Goal: Task Accomplishment & Management: Use online tool/utility

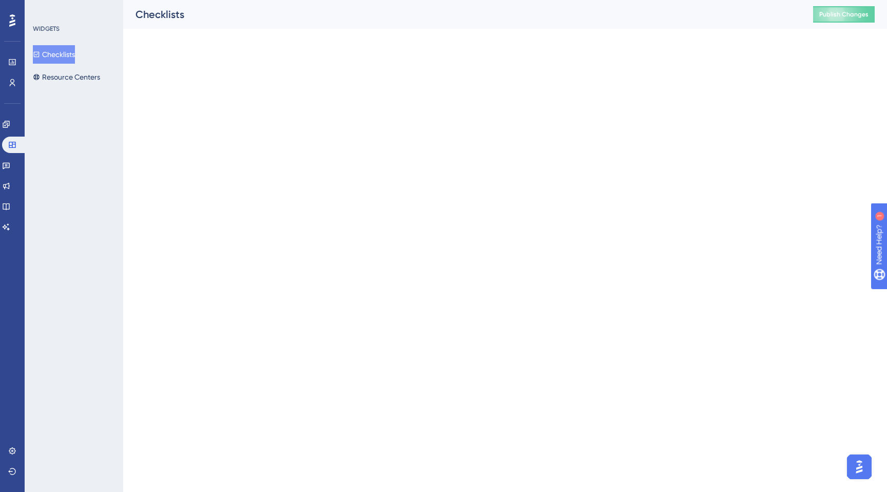
click at [59, 91] on div "WIDGETS Checklists Resource Centers" at bounding box center [74, 246] width 99 height 492
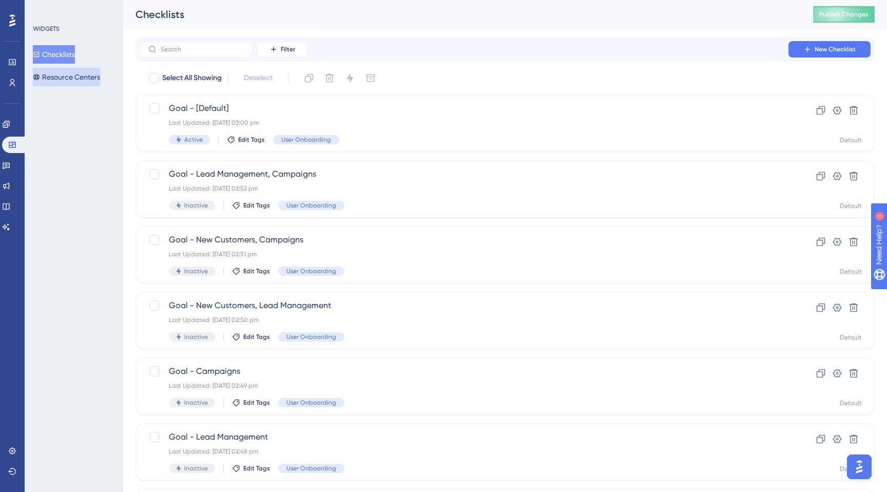
click at [59, 80] on button "Resource Centers" at bounding box center [66, 77] width 67 height 18
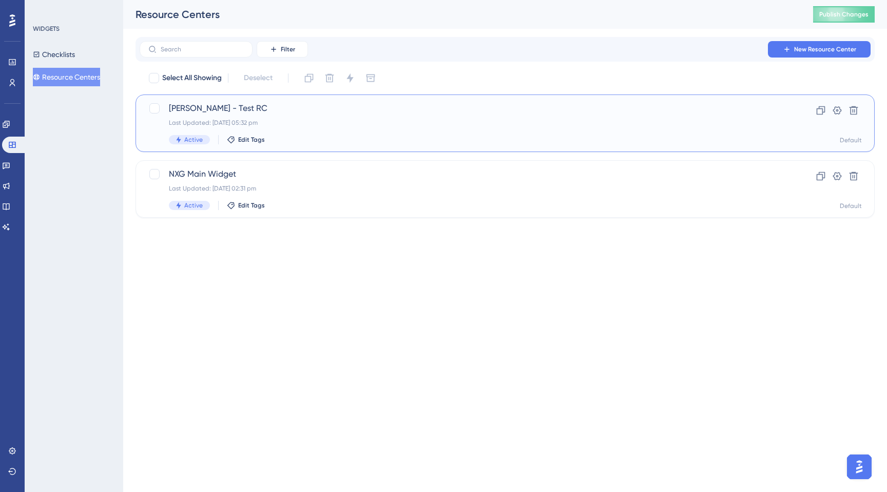
click at [211, 117] on div "[PERSON_NAME] - Test RC Last Updated: [DATE] 05:32 pm Active Edit Tags" at bounding box center [464, 123] width 590 height 42
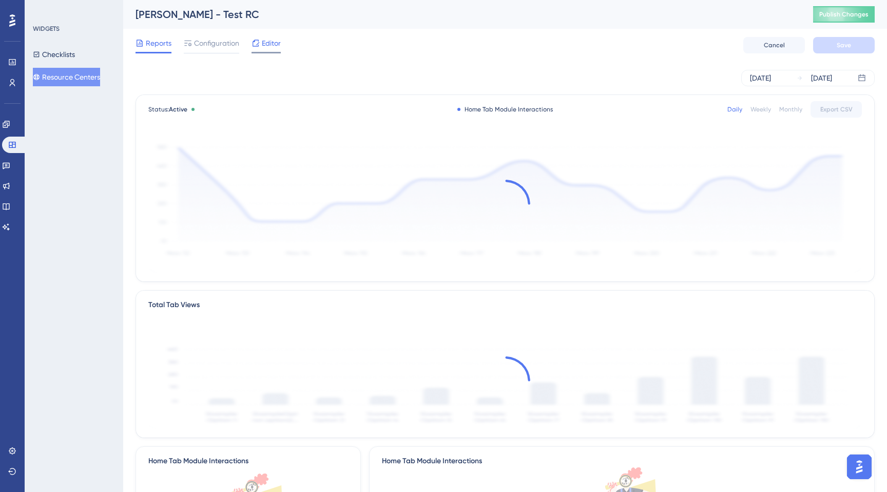
click at [268, 46] on span "Editor" at bounding box center [271, 43] width 19 height 12
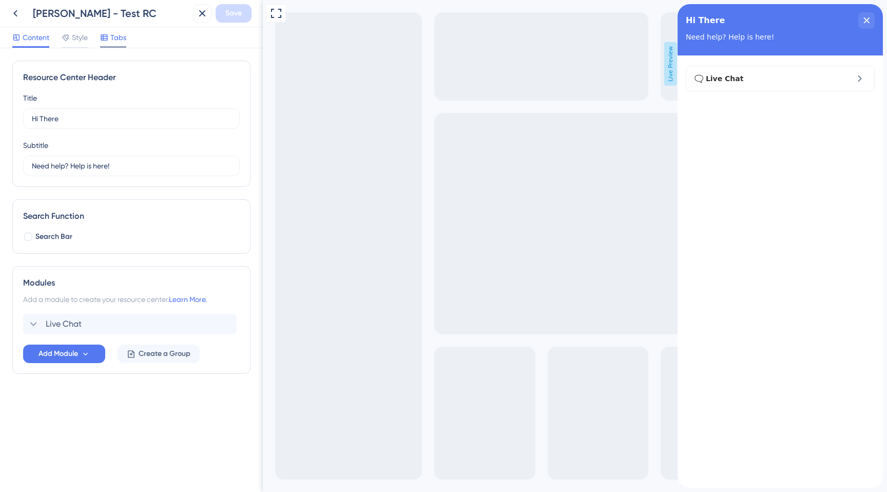
click at [117, 38] on span "Tabs" at bounding box center [118, 37] width 16 height 12
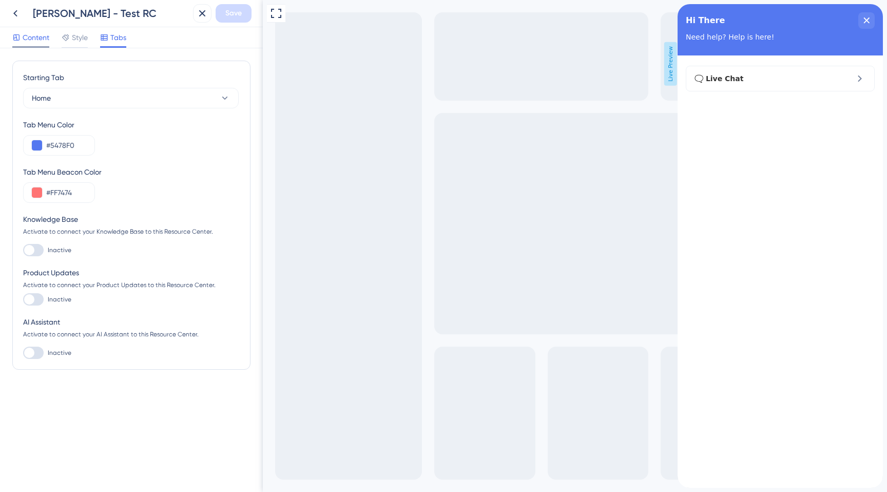
click at [34, 32] on span "Content" at bounding box center [36, 37] width 27 height 12
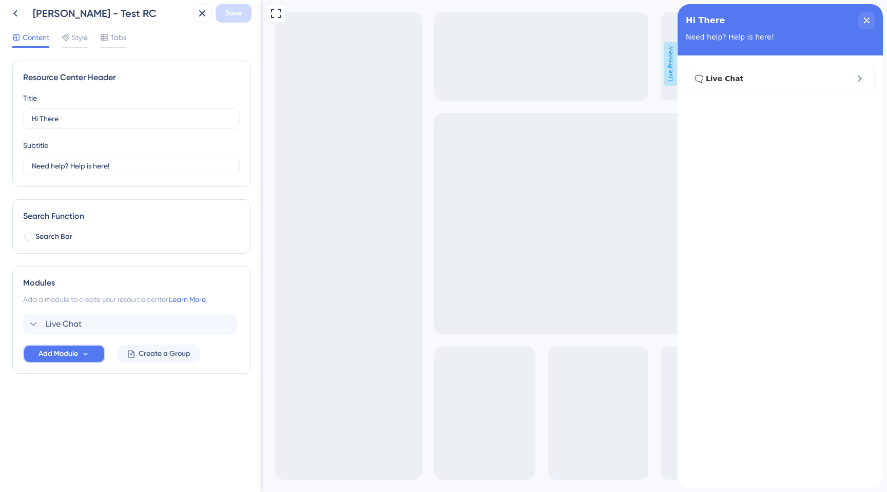
click at [62, 356] on span "Add Module" at bounding box center [58, 353] width 40 height 12
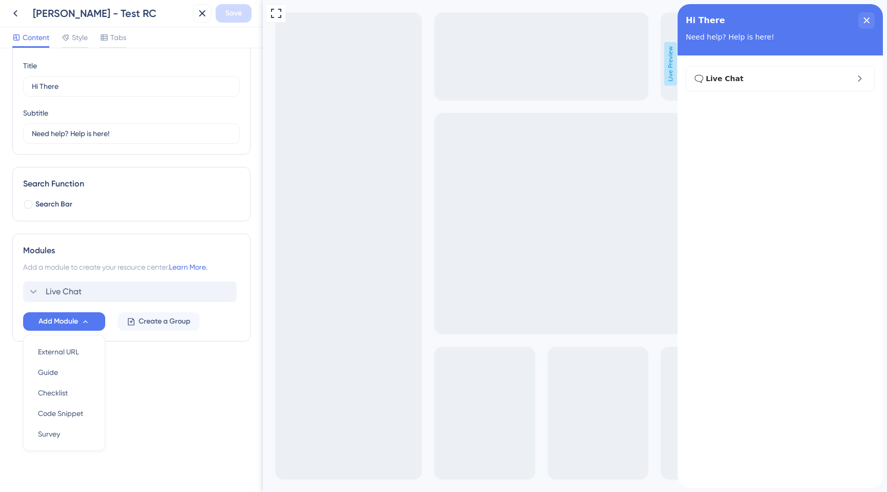
click at [117, 298] on div "Live Chat" at bounding box center [129, 291] width 213 height 21
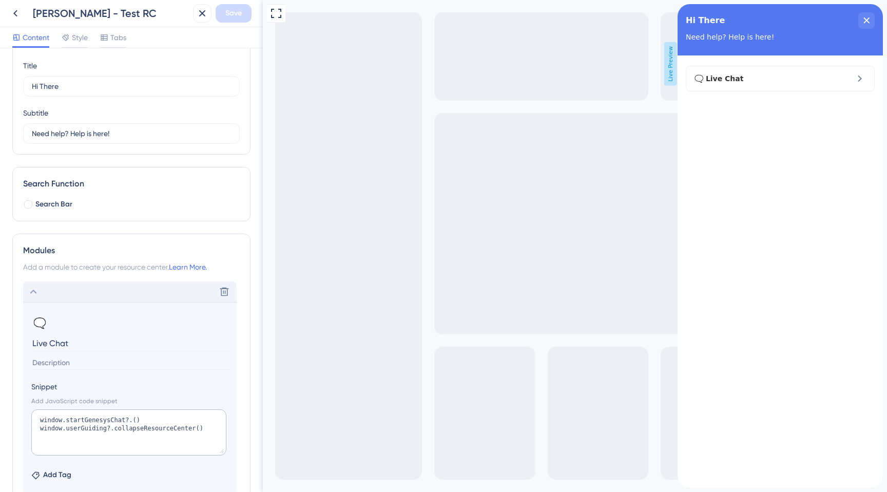
click at [117, 298] on div "Delete" at bounding box center [129, 291] width 213 height 21
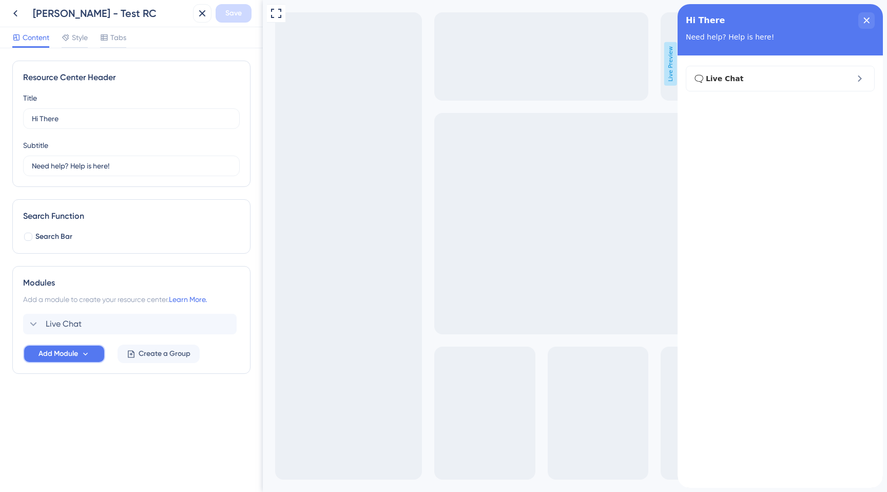
click at [92, 352] on button "Add Module" at bounding box center [64, 353] width 82 height 18
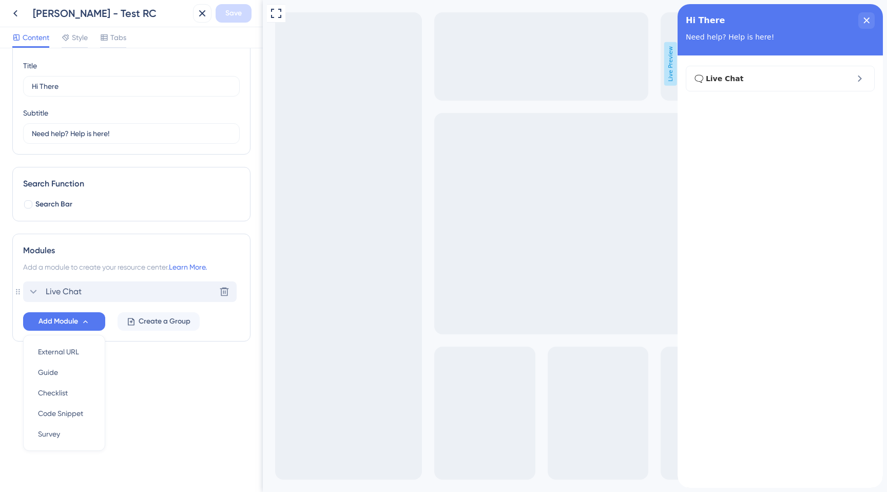
click at [113, 299] on div "Live Chat Delete" at bounding box center [129, 291] width 213 height 21
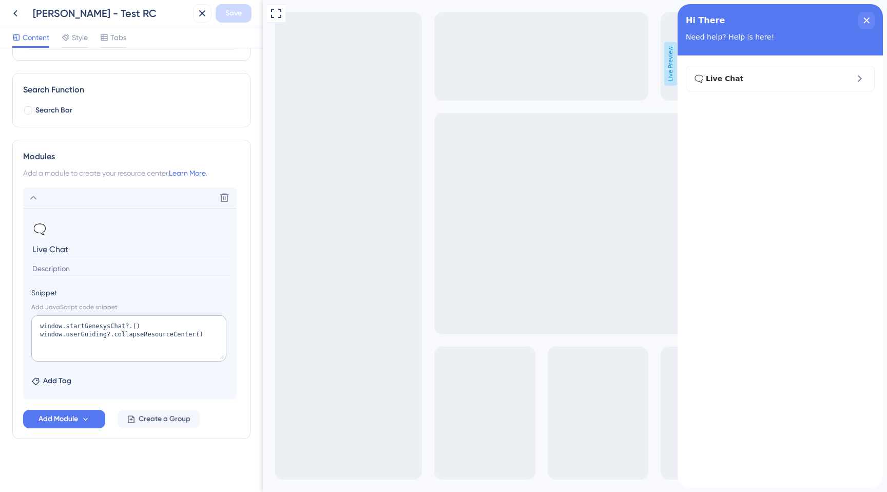
scroll to position [127, 0]
click at [60, 380] on span "Add Tag" at bounding box center [57, 380] width 28 height 12
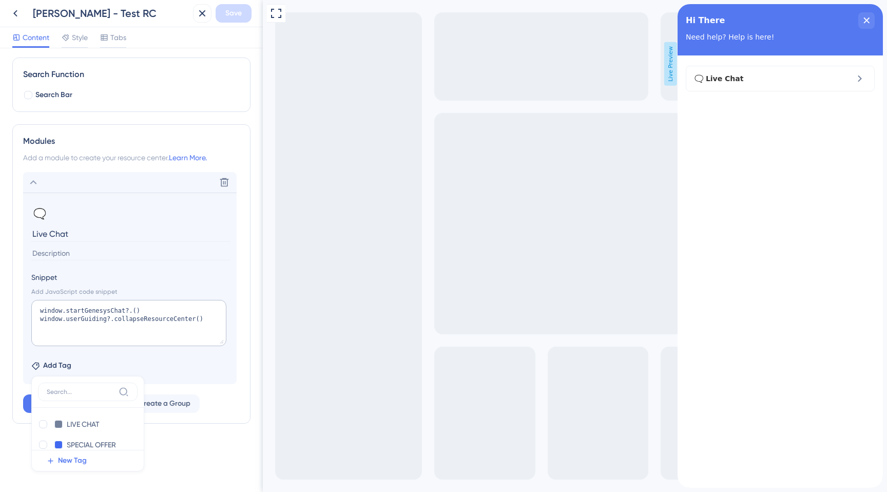
click at [284, 358] on div "Full Screen Preview Live Preview" at bounding box center [575, 246] width 624 height 492
click at [35, 183] on icon at bounding box center [33, 182] width 12 height 12
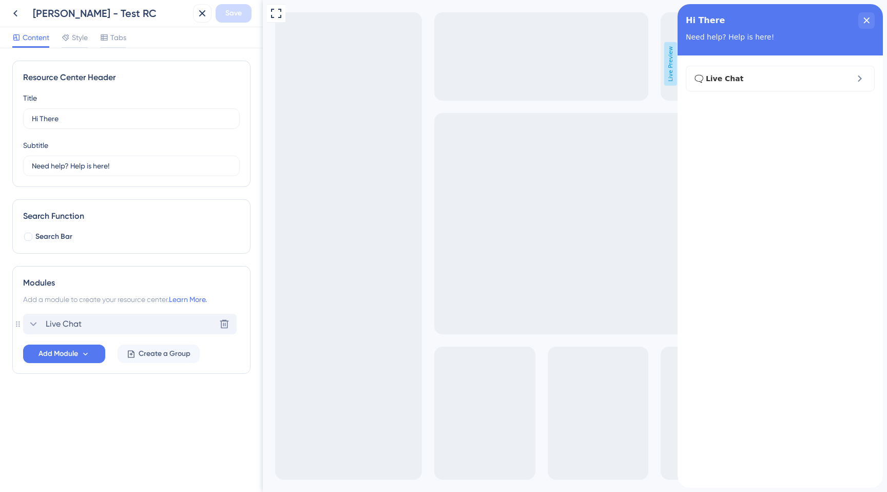
scroll to position [0, 0]
click at [65, 352] on span "Add Module" at bounding box center [58, 353] width 40 height 12
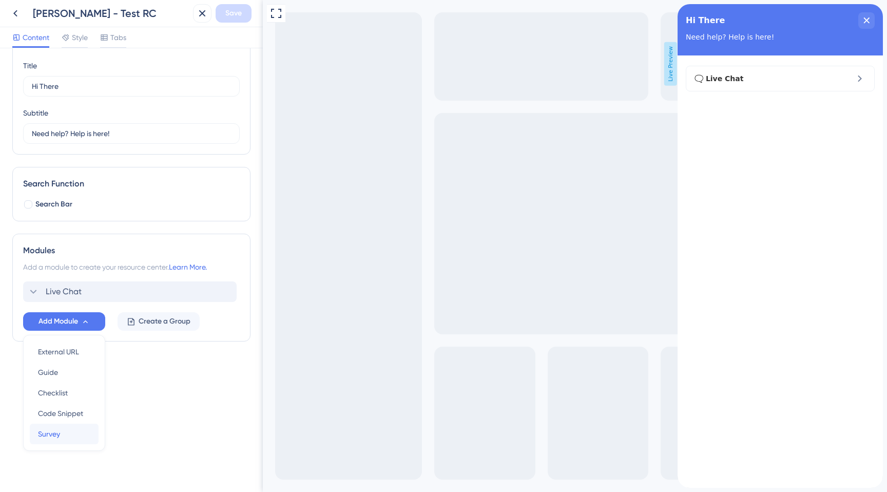
click at [61, 430] on div "Survey Survey" at bounding box center [64, 433] width 52 height 21
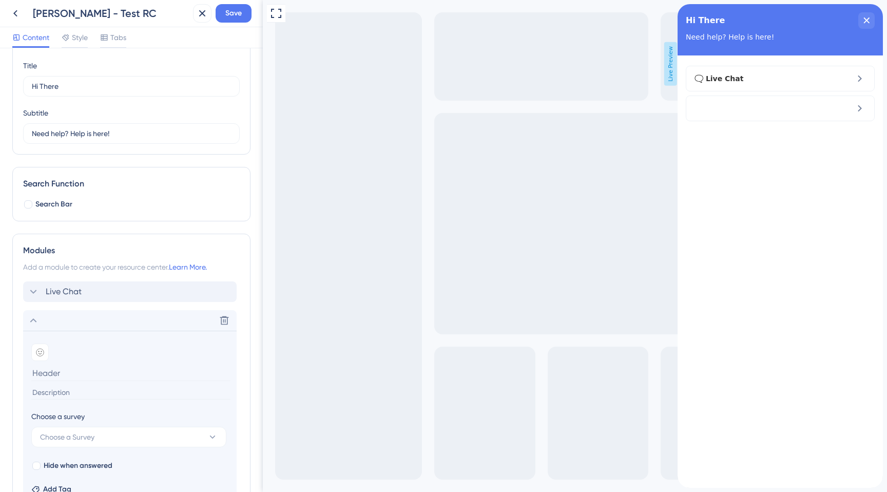
scroll to position [141, 0]
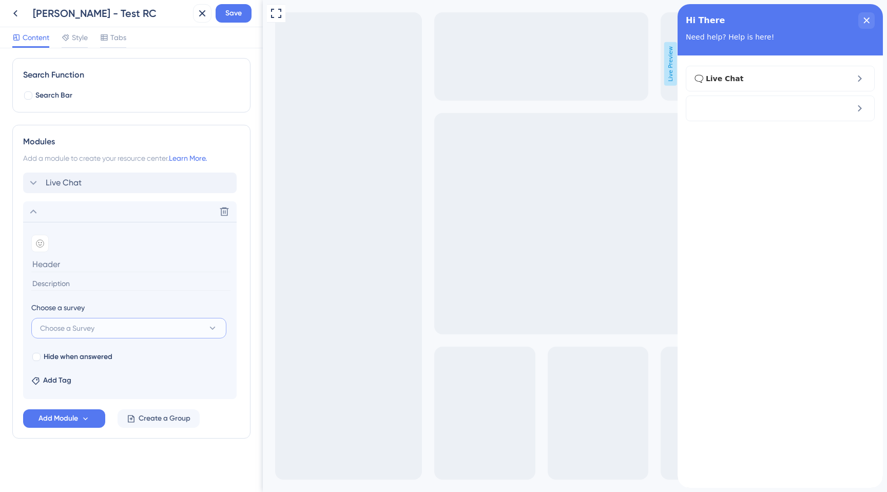
click at [115, 328] on button "Choose a Survey" at bounding box center [128, 328] width 195 height 21
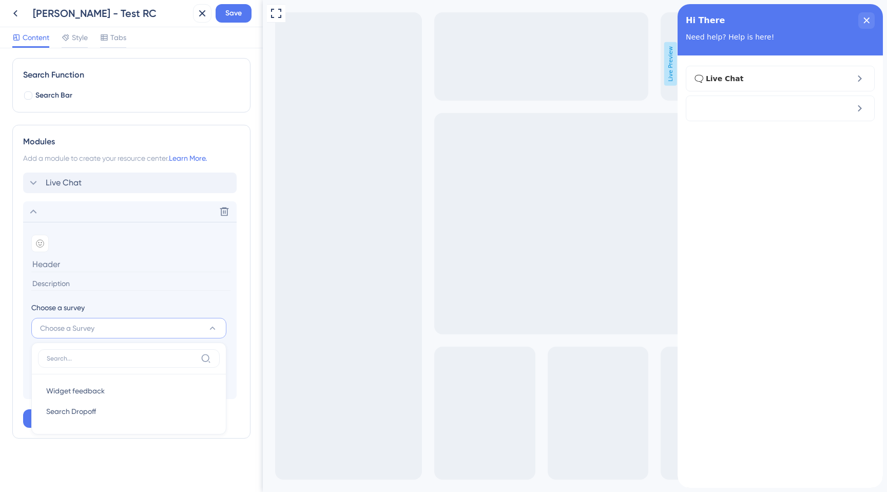
click at [279, 347] on div "Full Screen Preview Live Preview" at bounding box center [575, 246] width 624 height 492
click at [251, 341] on div "Resource Center Header Title Hi There 19 Hi There Subtitle Need help? Help is h…" at bounding box center [131, 269] width 263 height 443
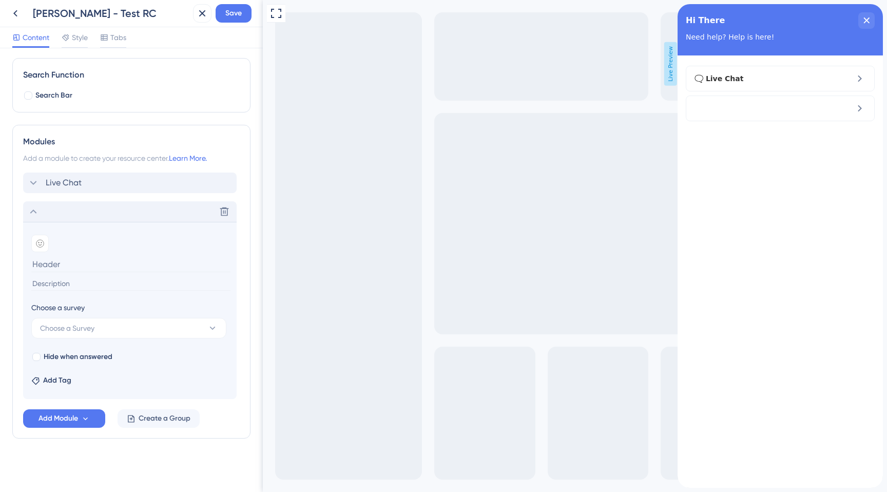
click at [37, 210] on icon at bounding box center [33, 211] width 12 height 12
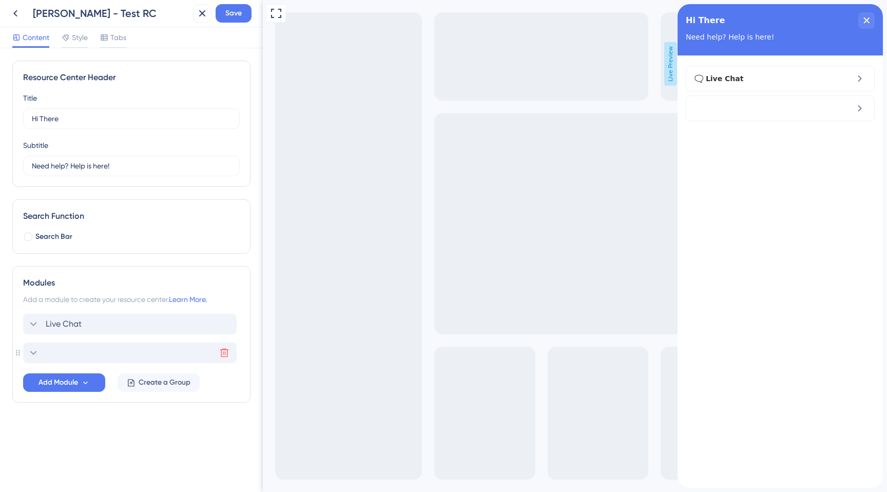
click at [223, 356] on icon at bounding box center [224, 352] width 9 height 9
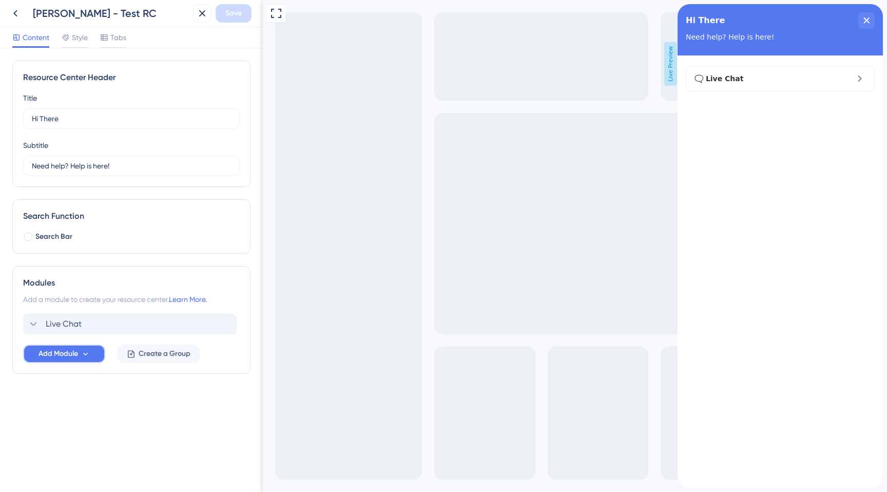
click at [82, 355] on icon at bounding box center [85, 353] width 9 height 9
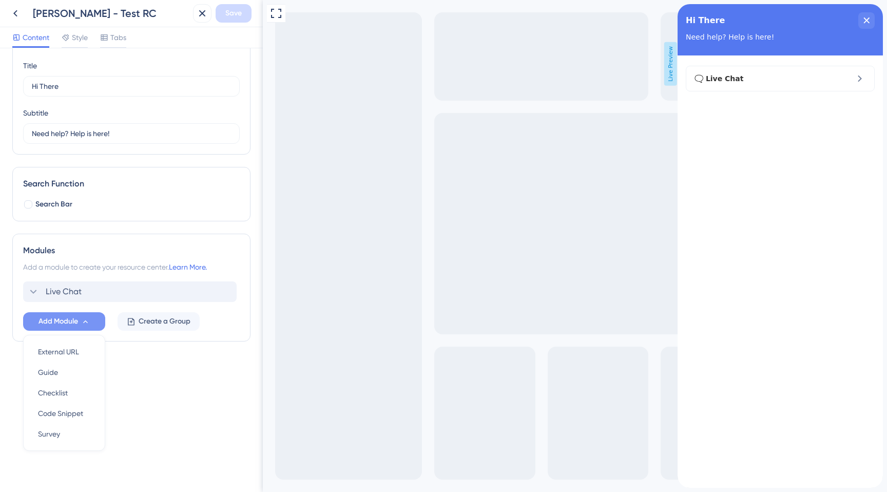
click at [66, 280] on div "Modules Add a module to create your resource center. Learn More. Live Chat Add …" at bounding box center [131, 287] width 238 height 108
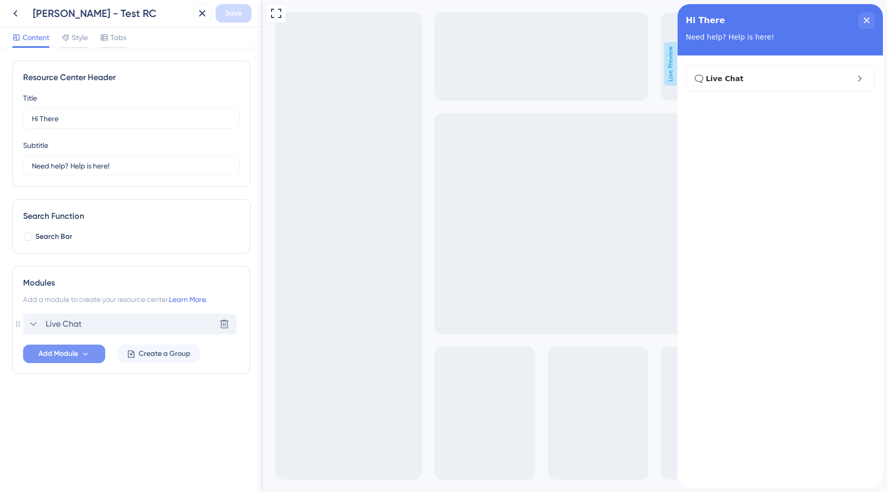
click at [65, 320] on span "Live Chat" at bounding box center [64, 324] width 36 height 12
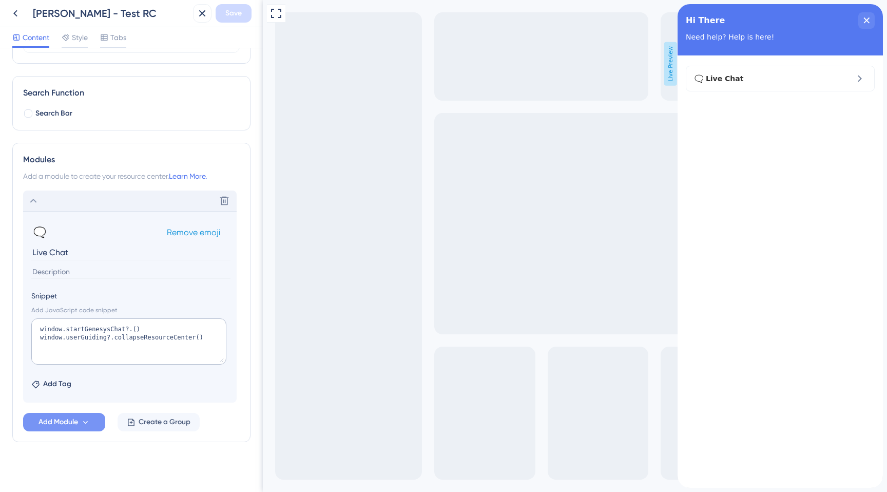
scroll to position [127, 0]
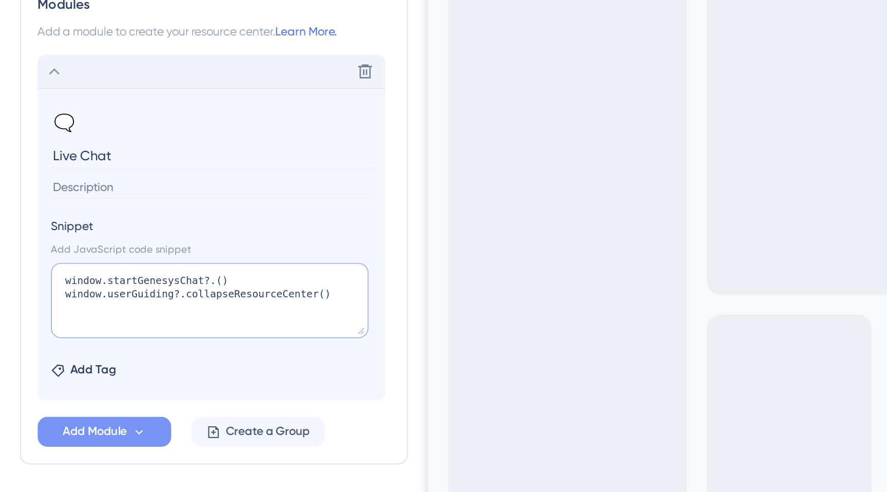
drag, startPoint x: 41, startPoint y: 329, endPoint x: 158, endPoint y: 343, distance: 117.8
click at [158, 343] on textarea "window.startGenesysChat?.() window.userGuiding?.collapseResourceCenter()" at bounding box center [128, 338] width 195 height 46
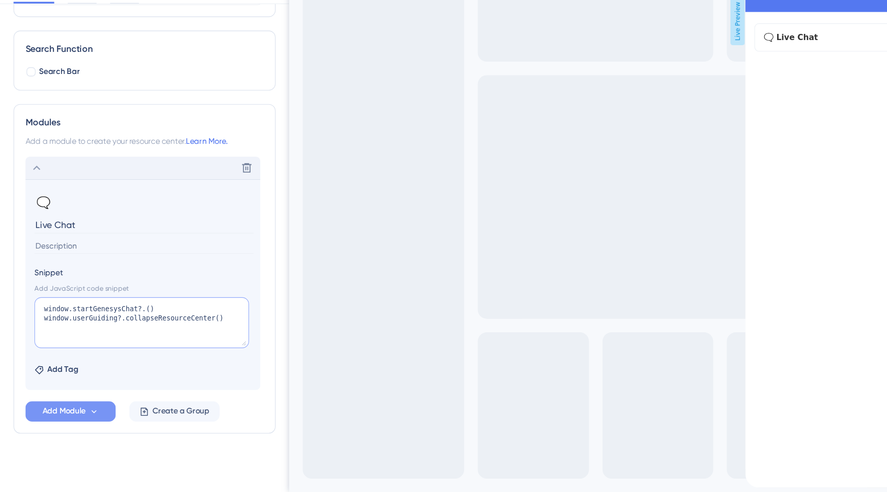
scroll to position [0, 0]
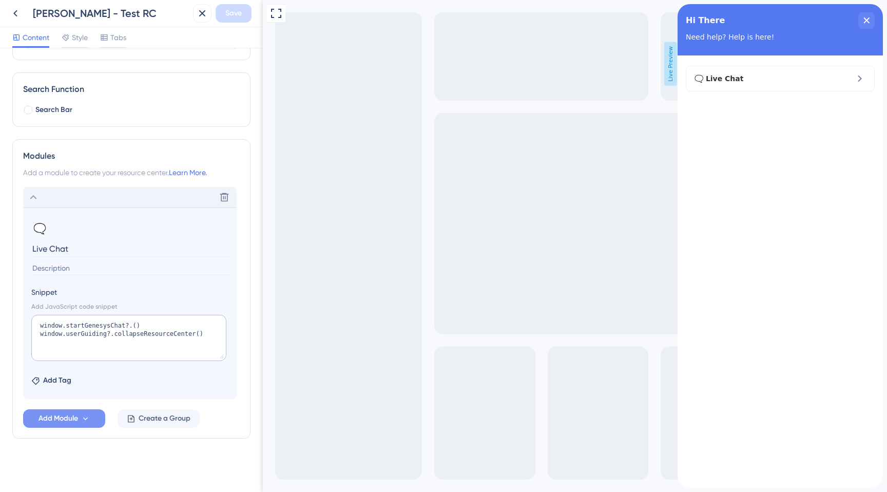
click at [37, 198] on icon at bounding box center [33, 197] width 12 height 12
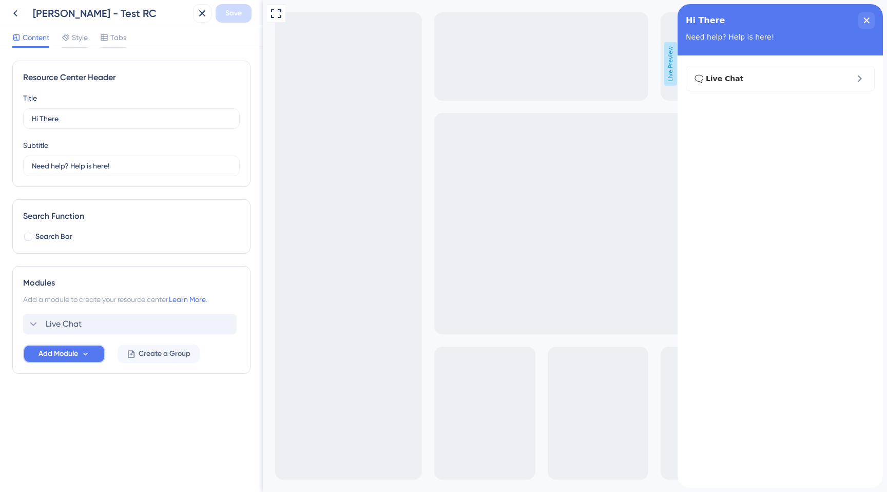
click at [66, 361] on button "Add Module" at bounding box center [64, 353] width 82 height 18
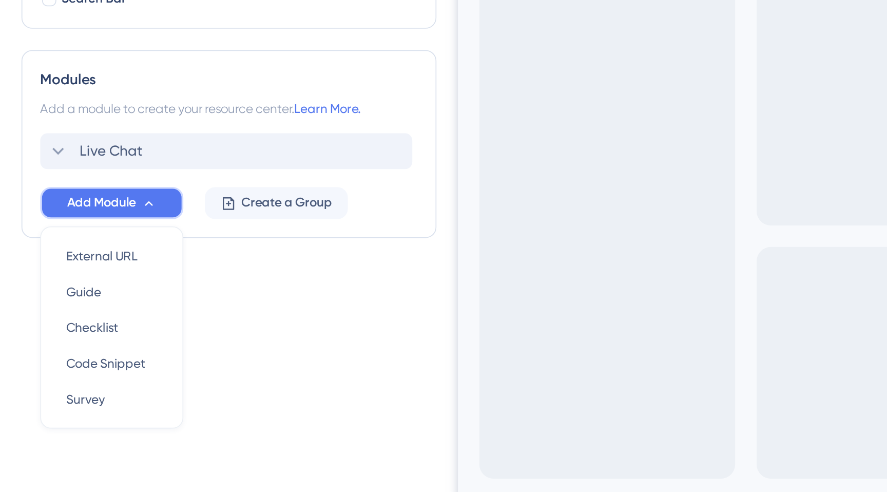
click at [73, 325] on span "Add Module" at bounding box center [58, 321] width 40 height 12
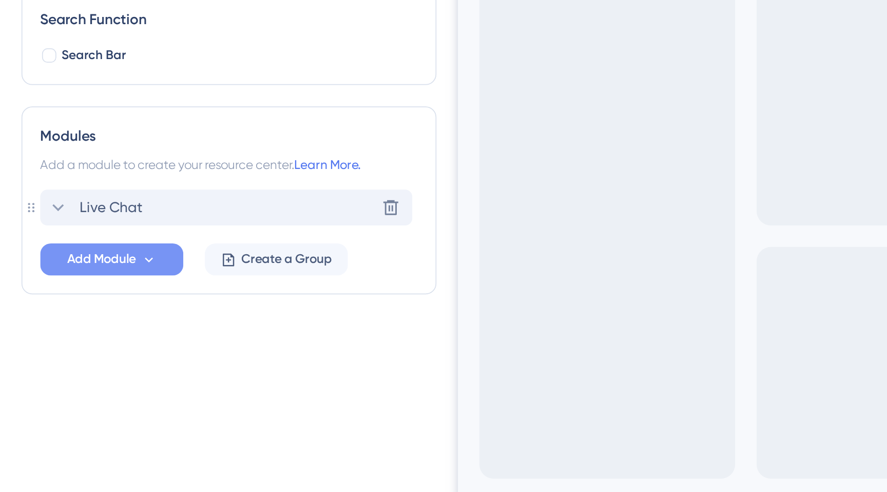
scroll to position [0, 0]
click at [72, 354] on span "Add Module" at bounding box center [58, 353] width 40 height 12
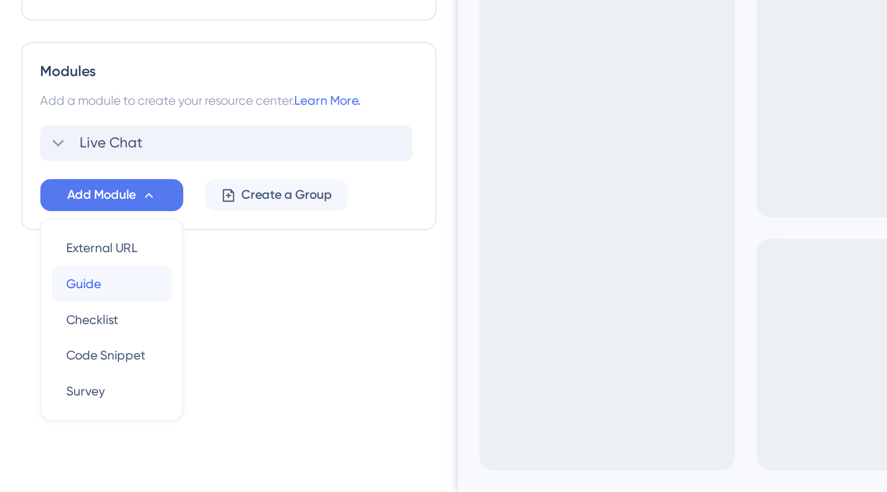
click at [55, 366] on span "Guide" at bounding box center [48, 372] width 20 height 12
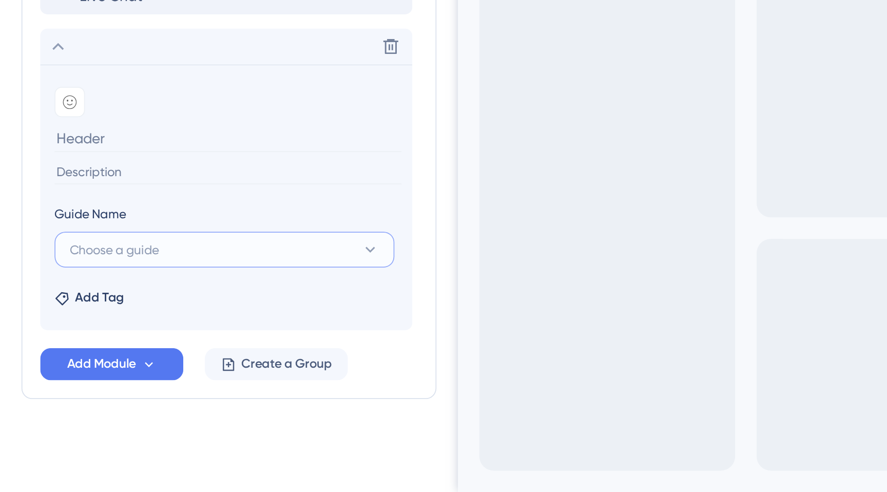
click at [89, 350] on span "Choose a guide" at bounding box center [65, 352] width 51 height 12
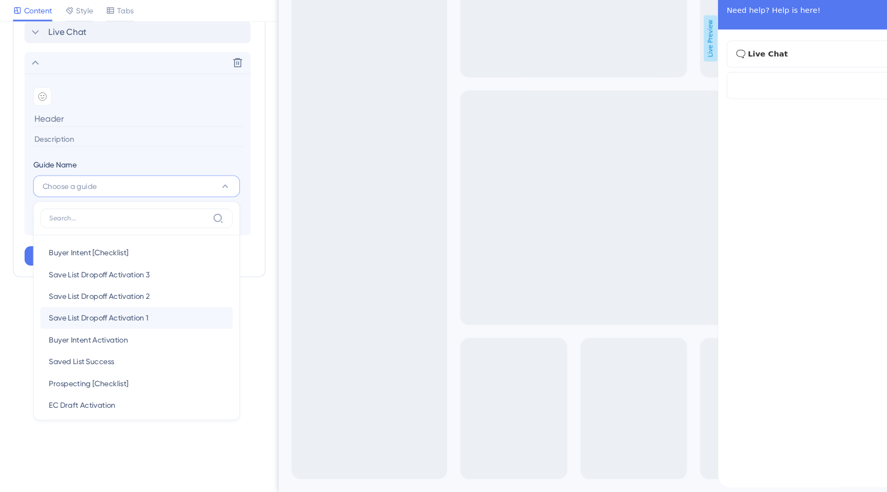
scroll to position [0, 0]
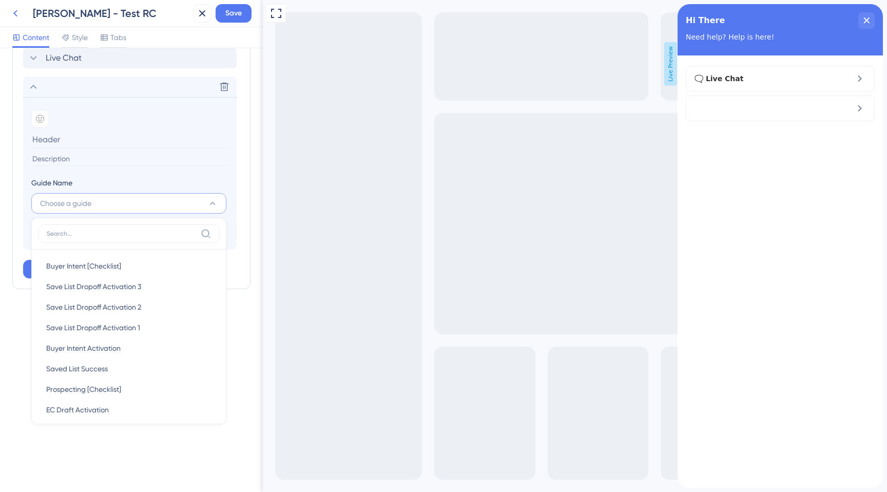
click at [14, 13] on icon at bounding box center [15, 13] width 4 height 7
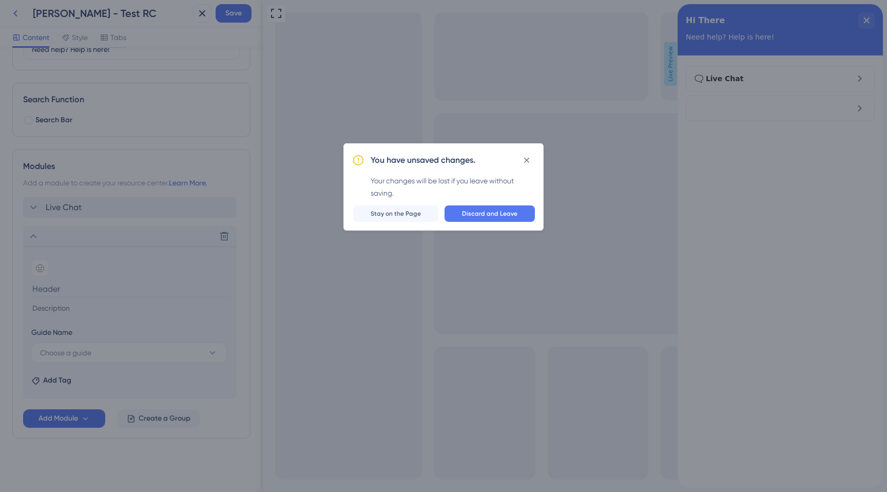
scroll to position [116, 0]
click at [455, 214] on button "Discard and Leave" at bounding box center [489, 213] width 90 height 16
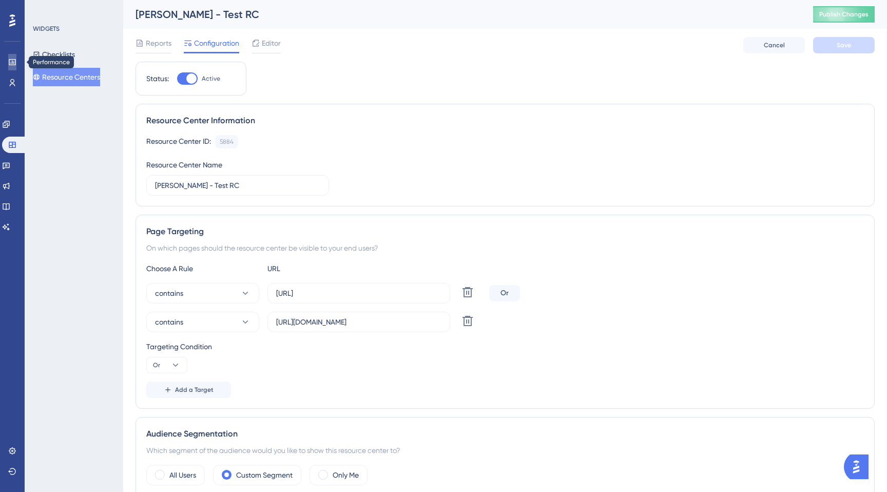
click at [8, 65] on icon at bounding box center [12, 62] width 8 height 8
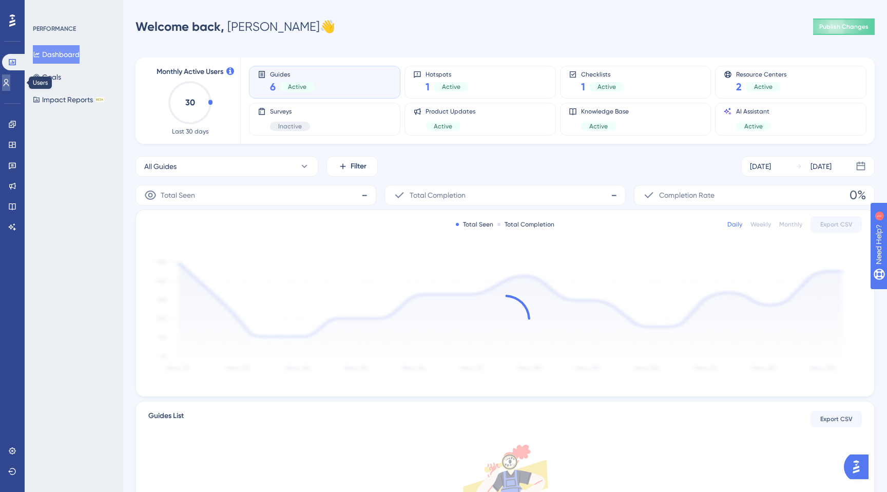
click at [8, 85] on icon at bounding box center [6, 82] width 8 height 8
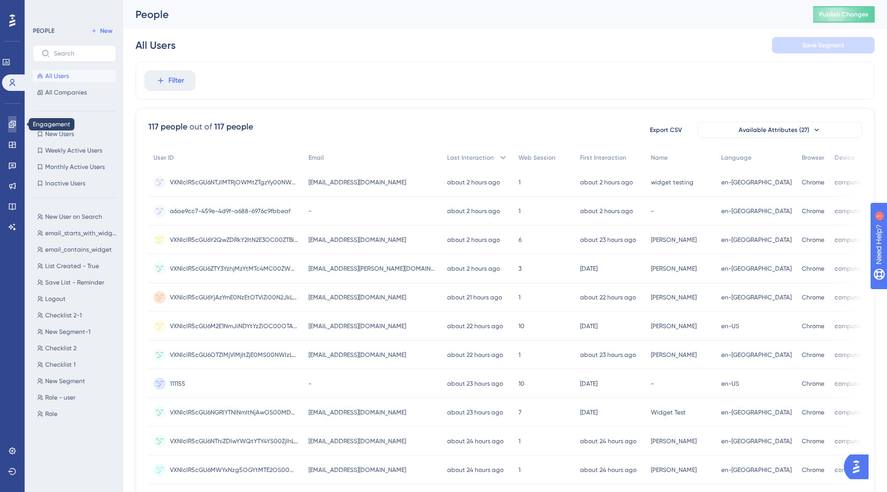
click at [15, 122] on icon at bounding box center [12, 124] width 7 height 7
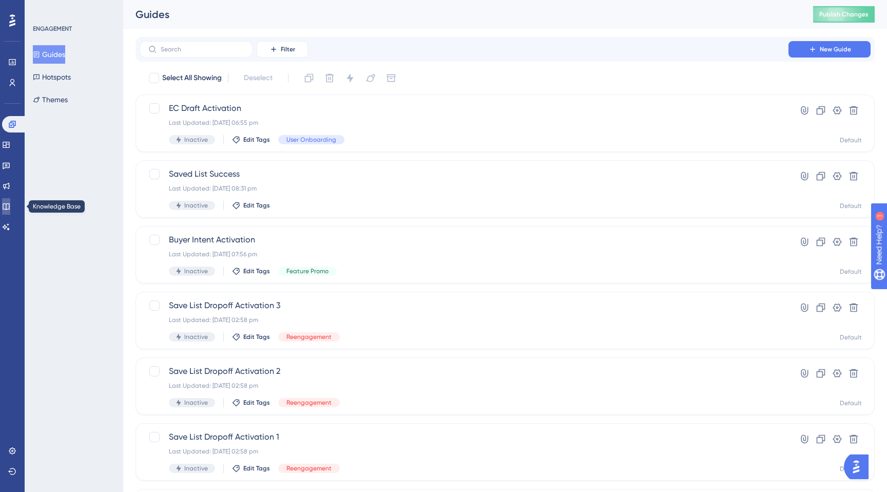
click at [10, 206] on icon at bounding box center [6, 206] width 8 height 8
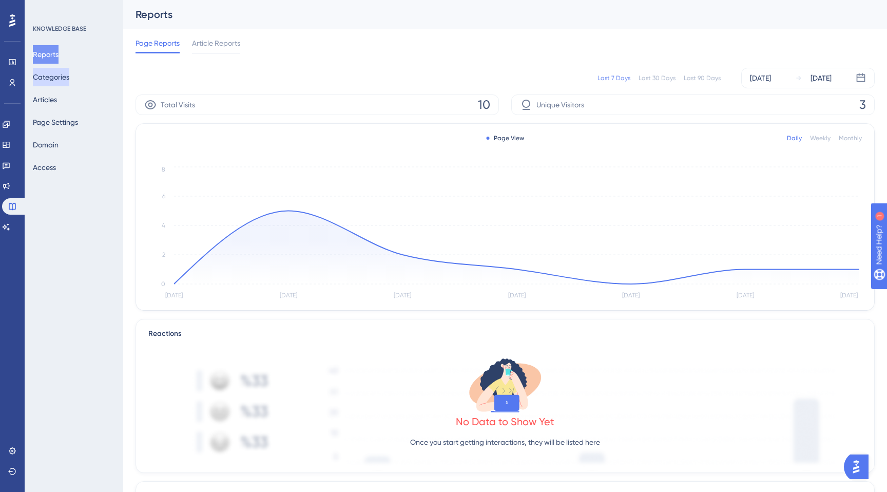
click at [51, 81] on button "Categories" at bounding box center [51, 77] width 36 height 18
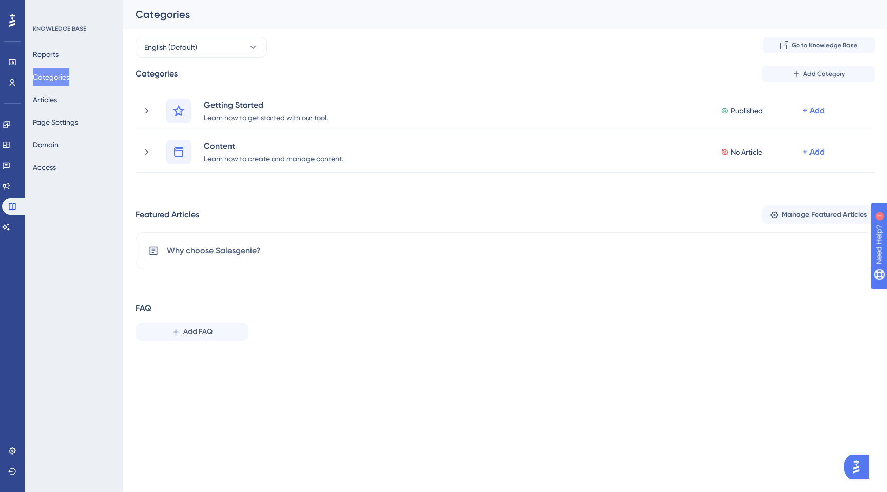
click at [4, 214] on base "Knowledge Base" at bounding box center [12, 206] width 21 height 16
click at [10, 205] on icon at bounding box center [12, 206] width 8 height 8
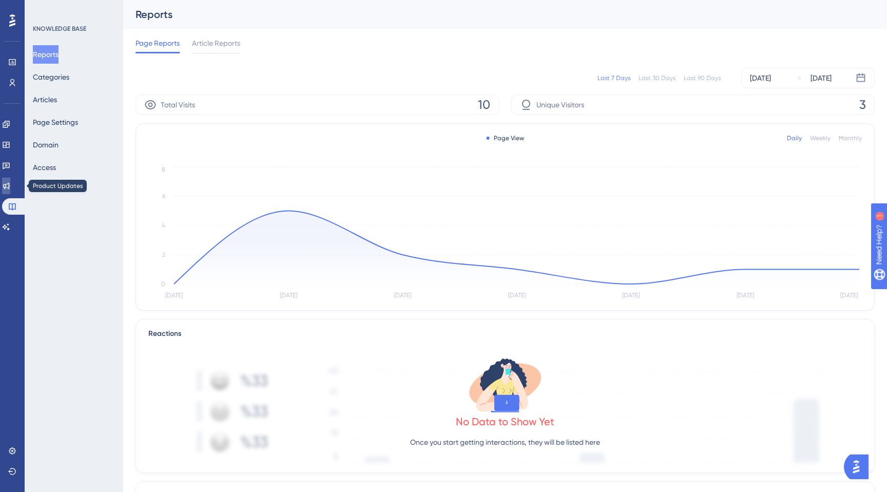
click at [8, 185] on icon at bounding box center [6, 186] width 8 height 8
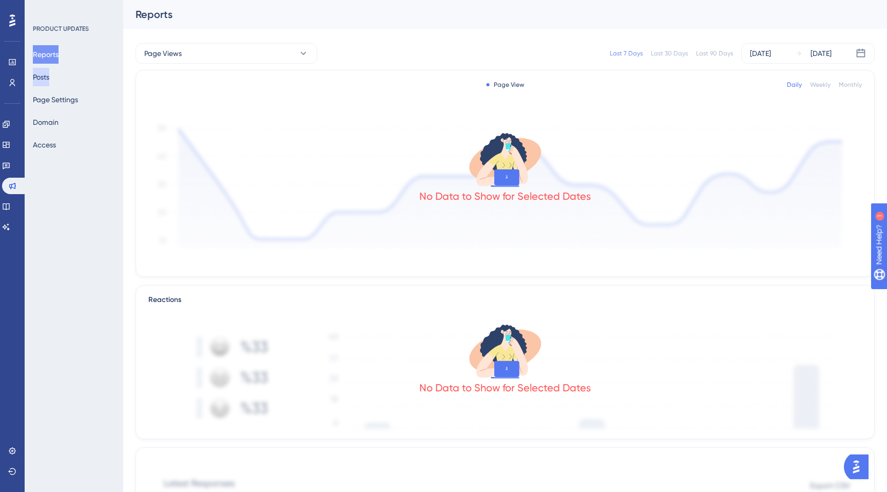
click at [49, 77] on button "Posts" at bounding box center [41, 77] width 16 height 18
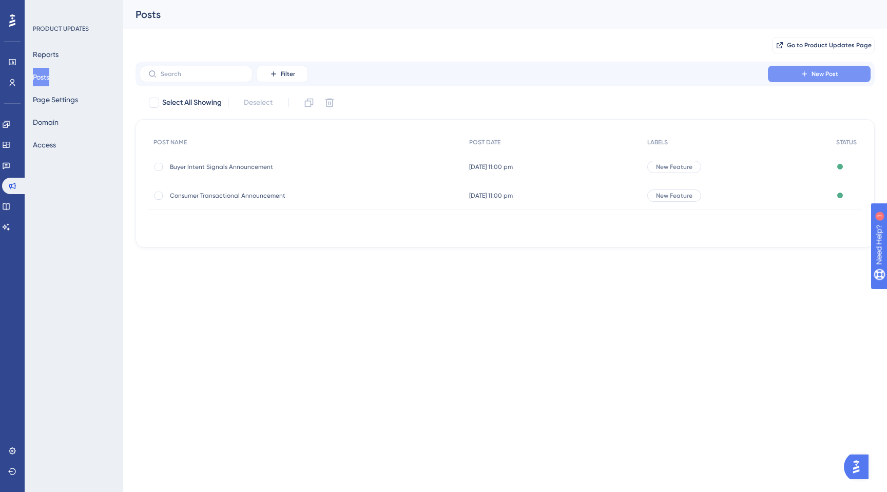
click at [795, 77] on button "New Post" at bounding box center [819, 74] width 103 height 16
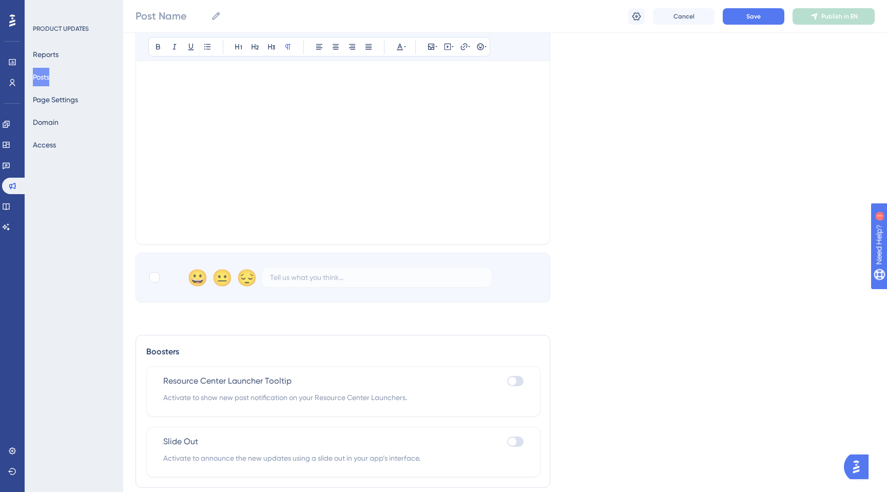
scroll to position [288, 0]
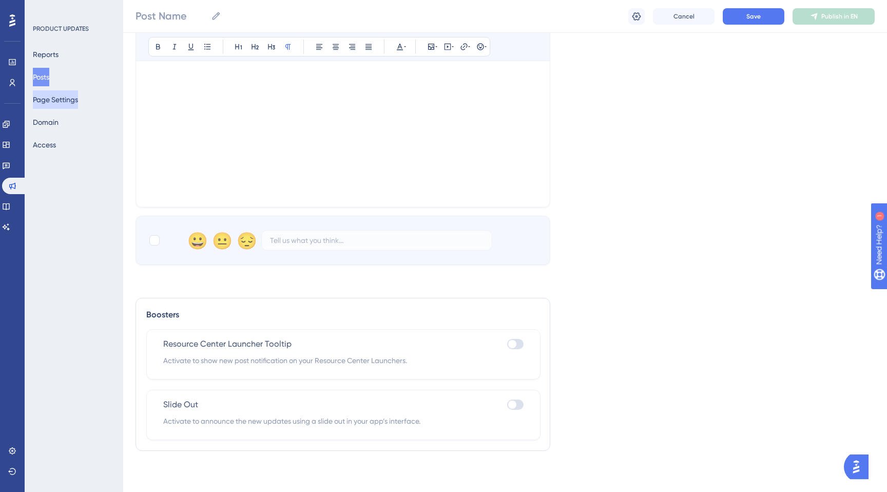
click at [72, 101] on button "Page Settings" at bounding box center [55, 99] width 45 height 18
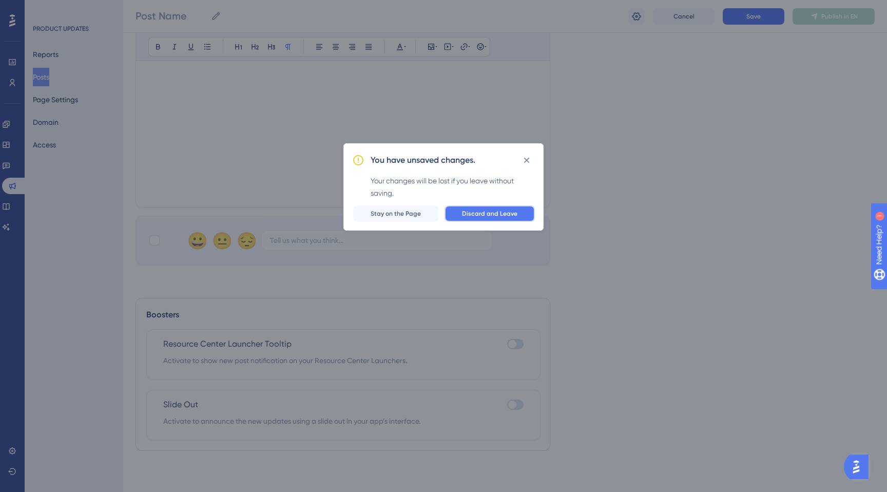
click at [475, 218] on button "Discard and Leave" at bounding box center [489, 213] width 90 height 16
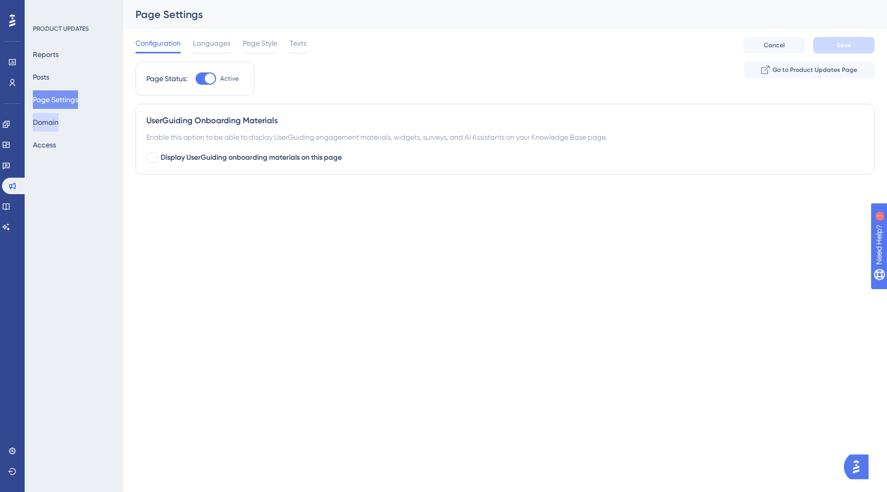
click at [58, 125] on button "Domain" at bounding box center [46, 122] width 26 height 18
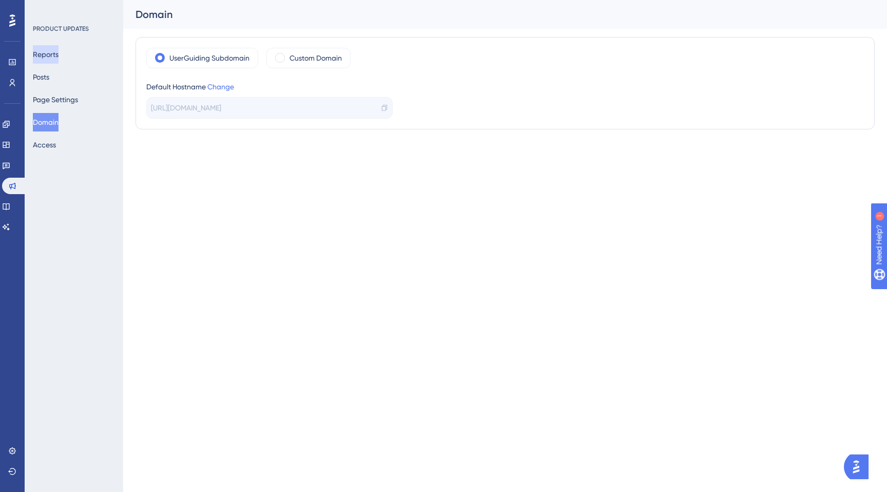
click at [58, 51] on button "Reports" at bounding box center [46, 54] width 26 height 18
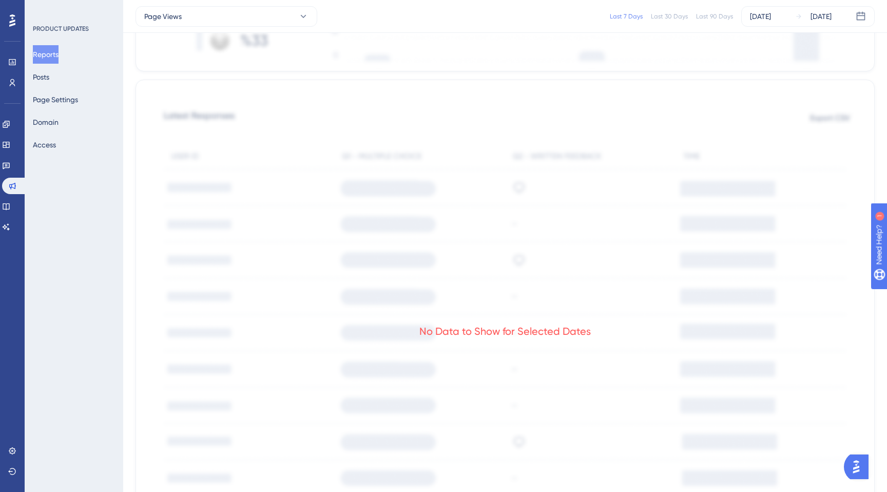
scroll to position [501, 0]
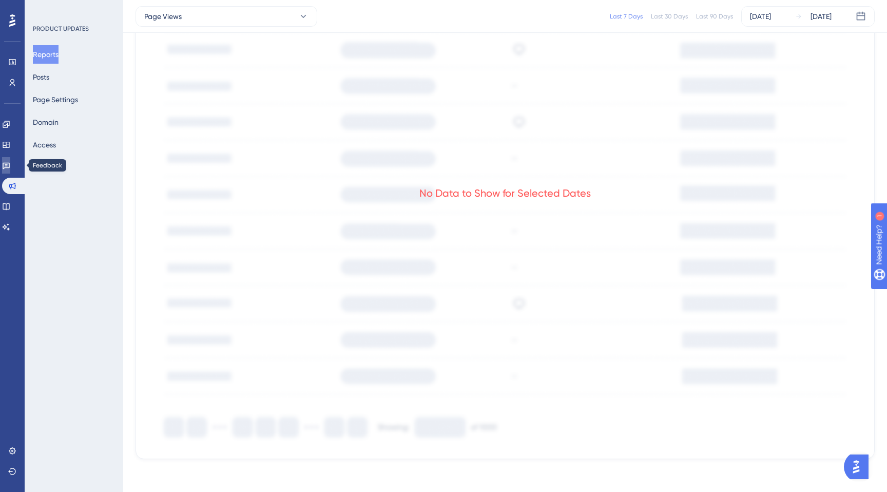
click at [9, 168] on icon at bounding box center [6, 166] width 7 height 7
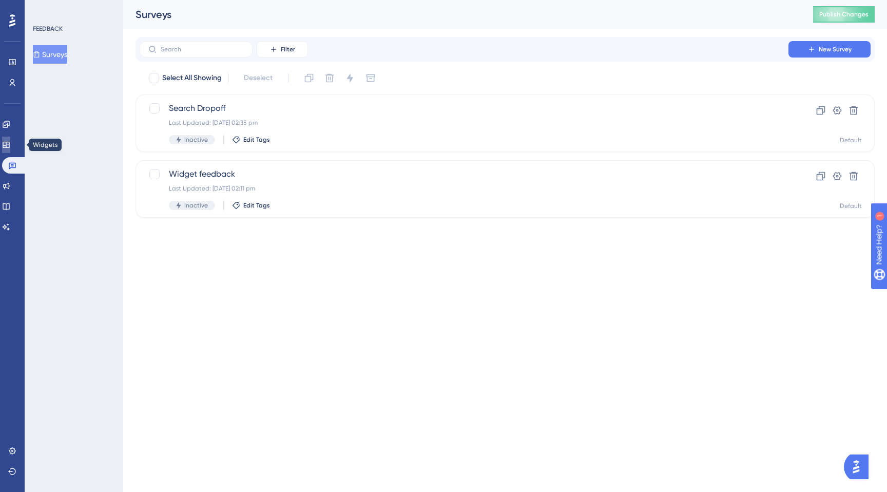
click at [9, 149] on link at bounding box center [6, 144] width 8 height 16
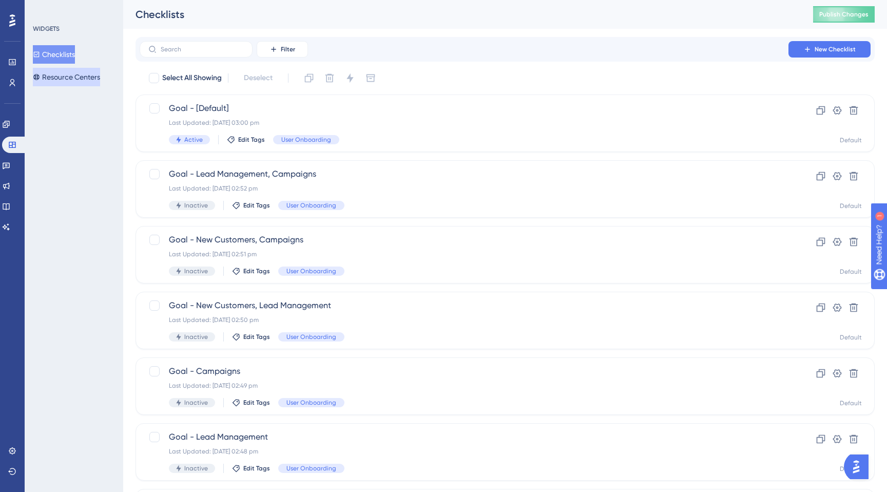
click at [57, 72] on button "Resource Centers" at bounding box center [66, 77] width 67 height 18
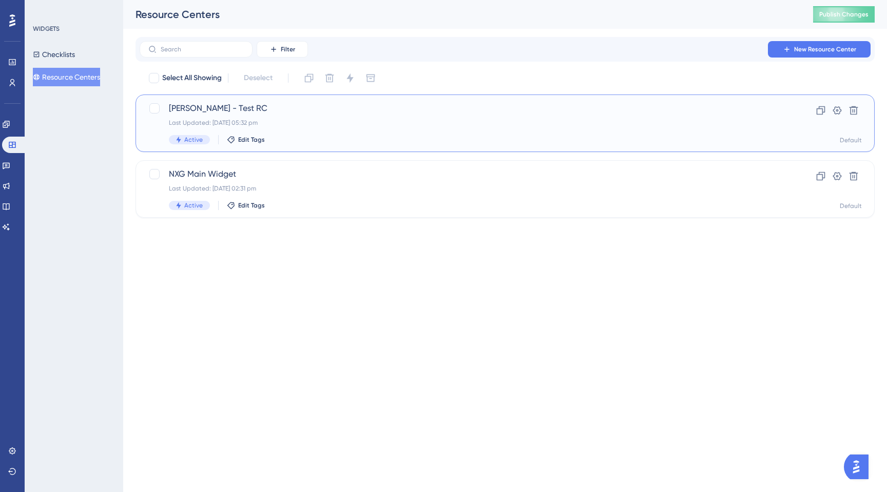
click at [273, 109] on span "[PERSON_NAME] - Test RC" at bounding box center [464, 108] width 590 height 12
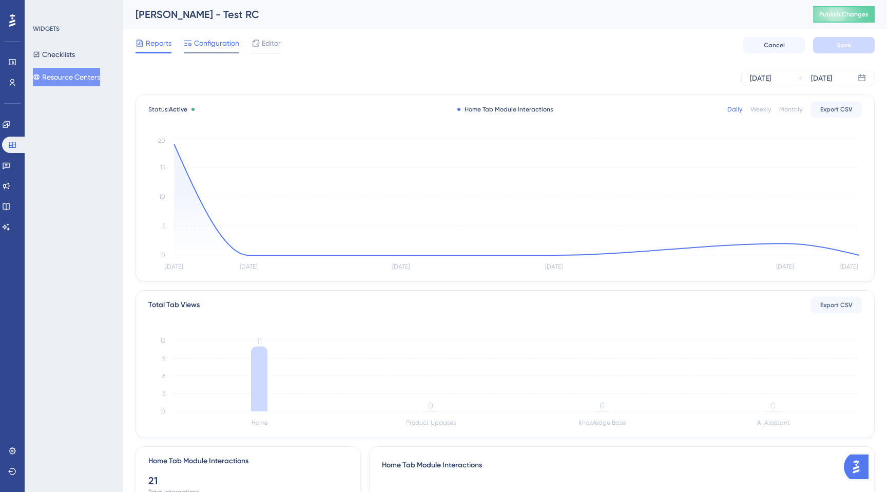
click at [211, 49] on span "Configuration" at bounding box center [216, 43] width 45 height 12
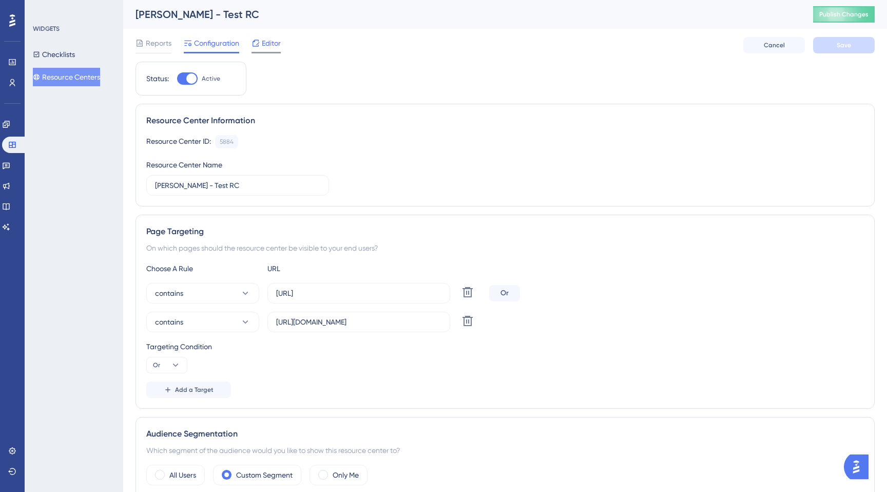
click at [266, 46] on span "Editor" at bounding box center [271, 43] width 19 height 12
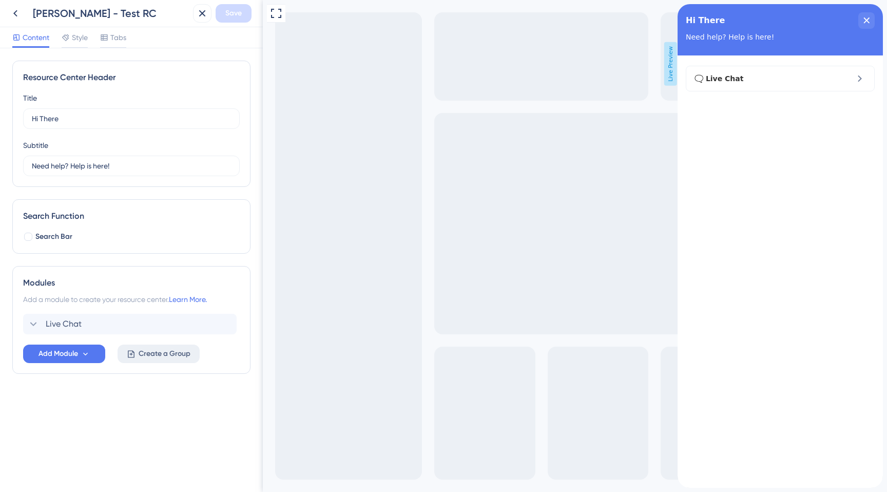
click at [140, 350] on span "Create a Group" at bounding box center [165, 353] width 52 height 12
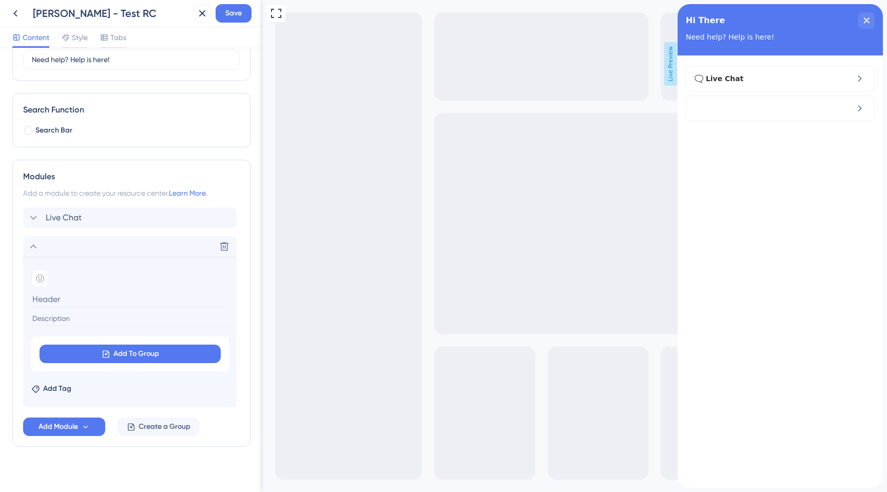
scroll to position [114, 0]
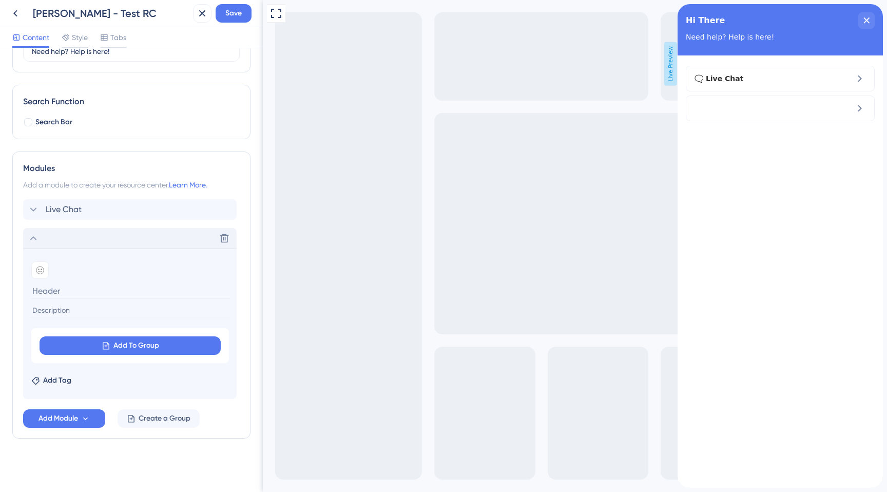
click at [57, 240] on div "Delete" at bounding box center [129, 238] width 213 height 21
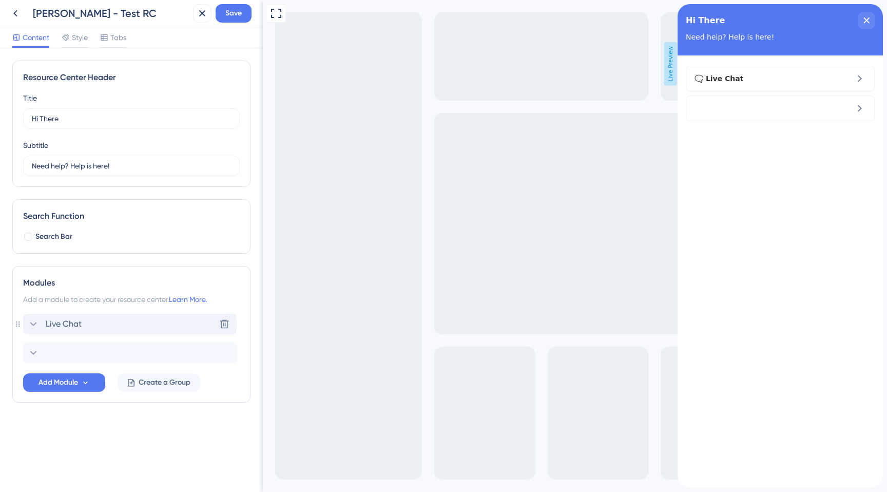
click at [96, 326] on div "Live Chat Delete" at bounding box center [129, 323] width 213 height 21
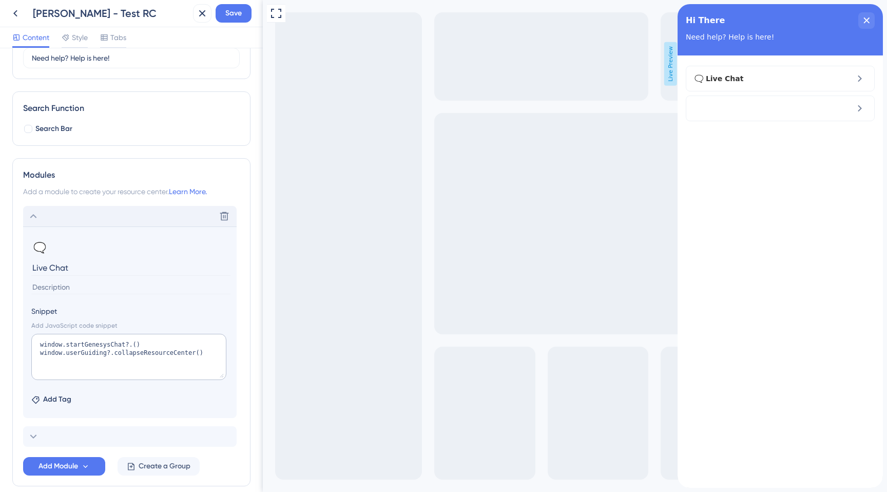
scroll to position [112, 0]
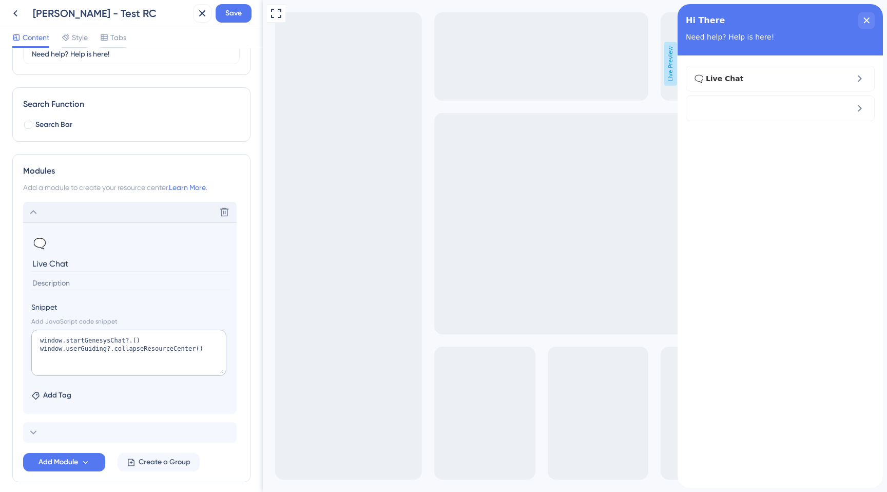
click at [43, 215] on div "Delete" at bounding box center [129, 212] width 213 height 21
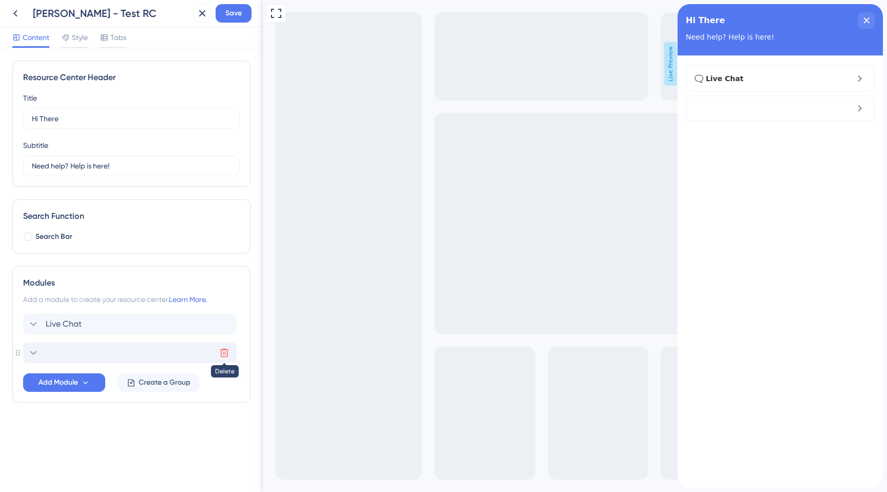
click at [222, 353] on icon at bounding box center [224, 352] width 10 height 10
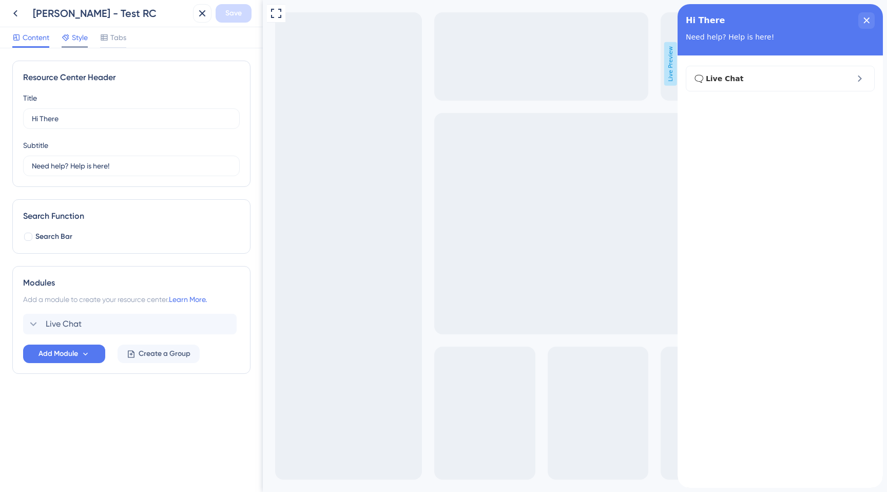
click at [75, 37] on span "Style" at bounding box center [80, 37] width 16 height 12
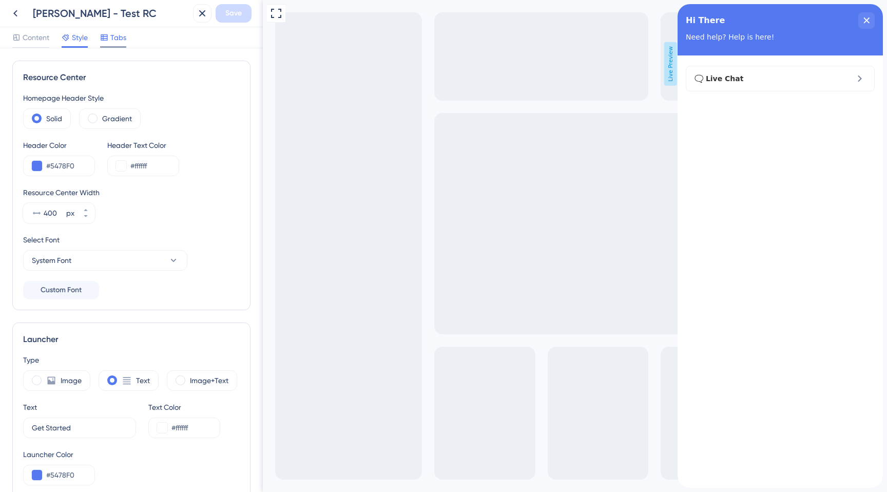
click at [110, 36] on div "Tabs" at bounding box center [113, 37] width 26 height 12
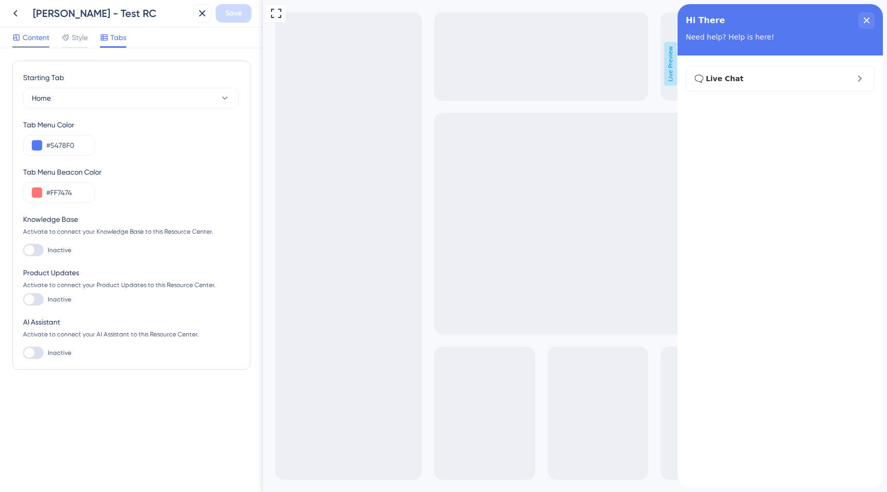
click at [43, 35] on span "Content" at bounding box center [36, 37] width 27 height 12
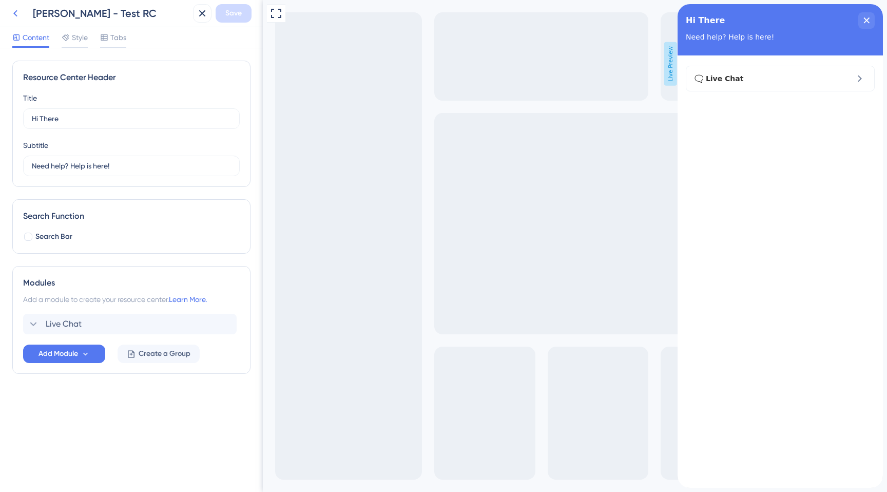
click at [10, 8] on icon at bounding box center [15, 13] width 12 height 12
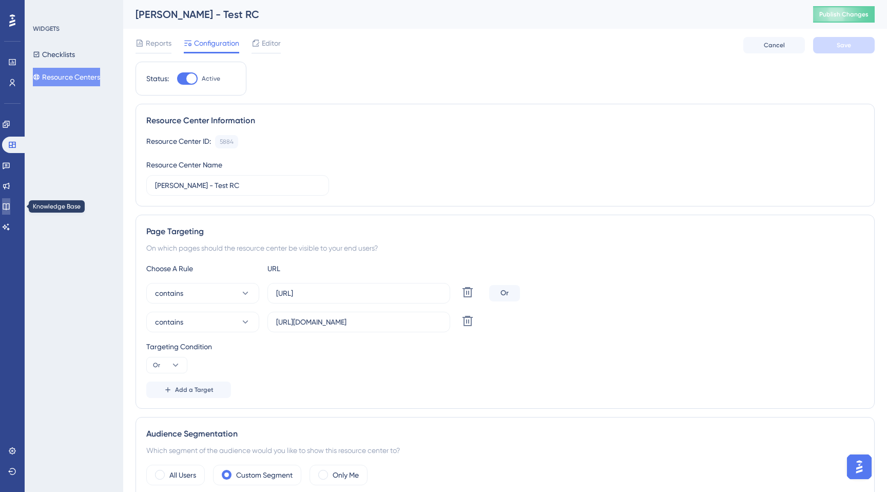
click at [10, 208] on icon at bounding box center [6, 206] width 8 height 8
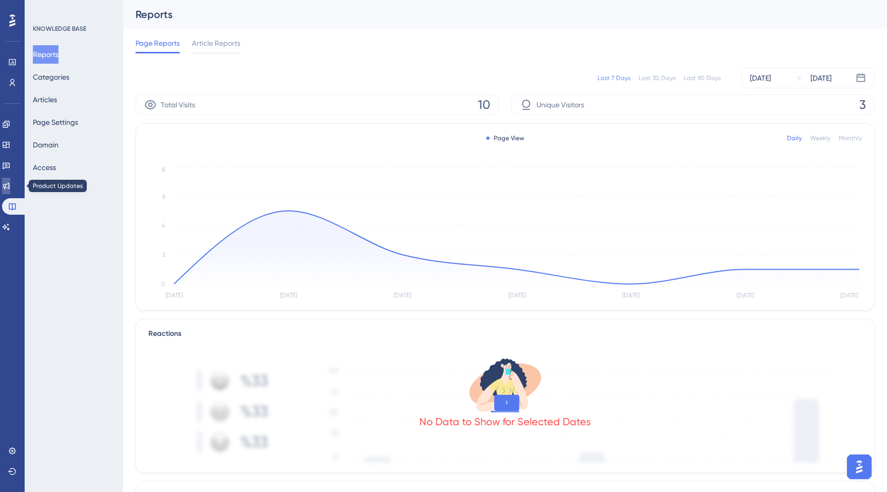
click at [10, 187] on icon at bounding box center [6, 186] width 8 height 8
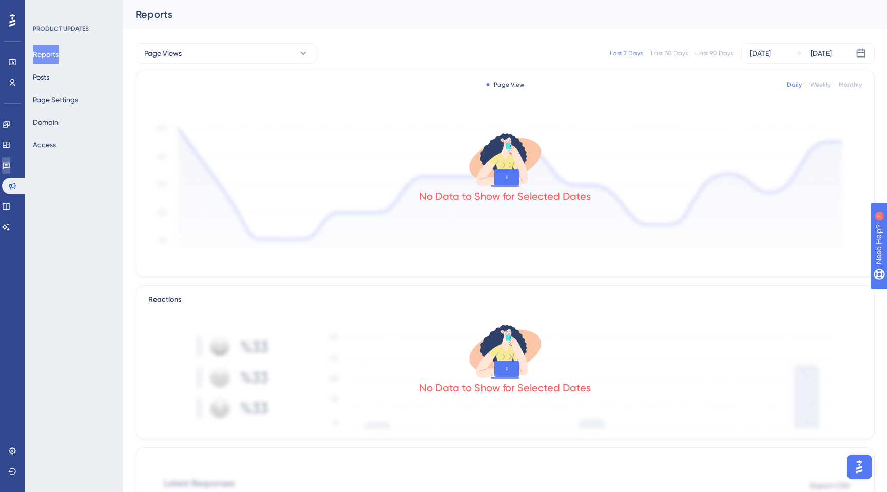
click at [10, 168] on icon at bounding box center [6, 165] width 8 height 8
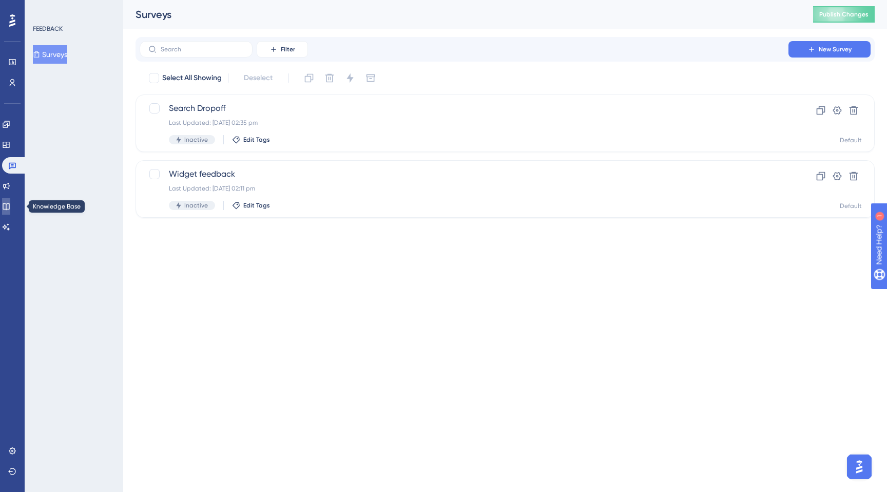
click at [10, 207] on icon at bounding box center [6, 206] width 8 height 8
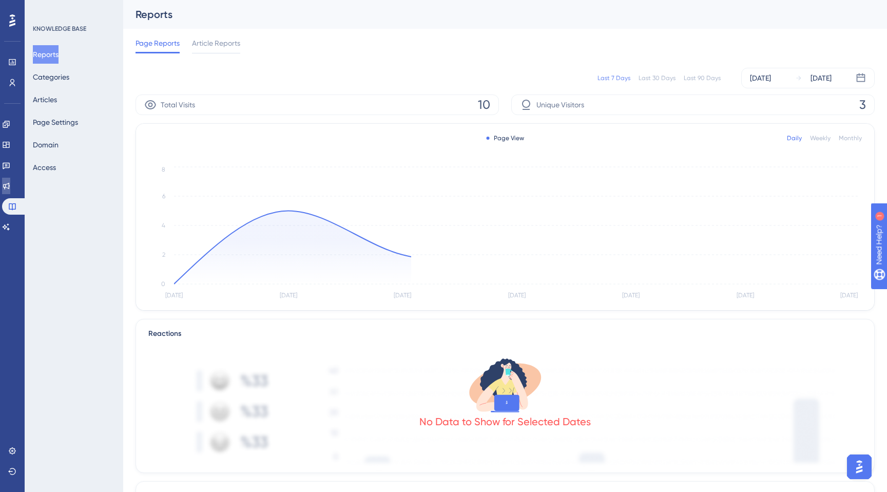
click at [10, 187] on icon at bounding box center [6, 186] width 8 height 8
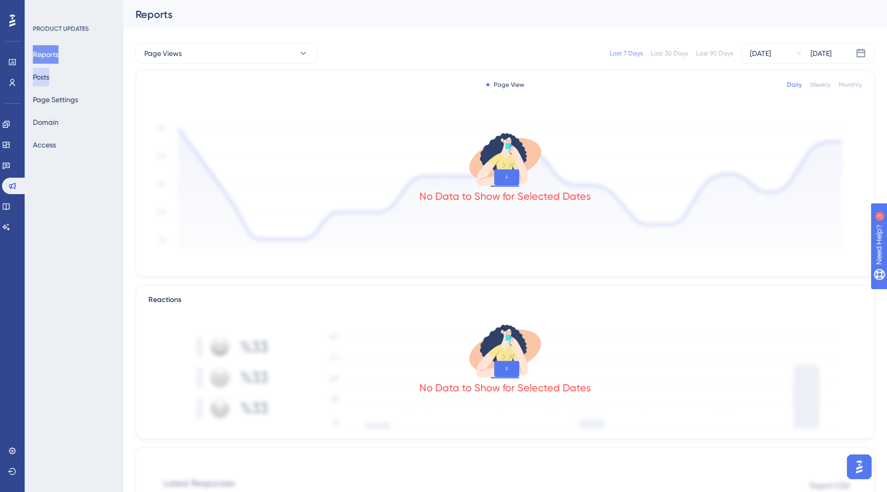
click at [45, 79] on button "Posts" at bounding box center [41, 77] width 16 height 18
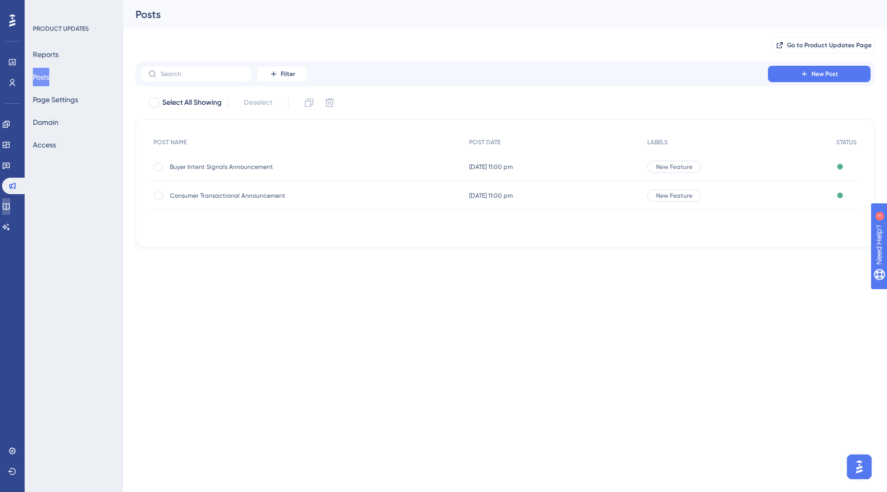
click at [10, 207] on icon at bounding box center [6, 206] width 8 height 8
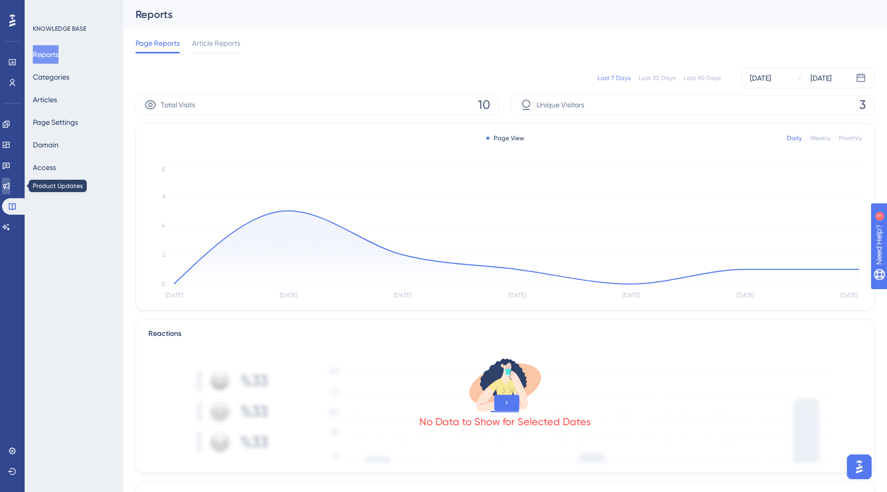
click at [10, 184] on icon at bounding box center [6, 186] width 7 height 7
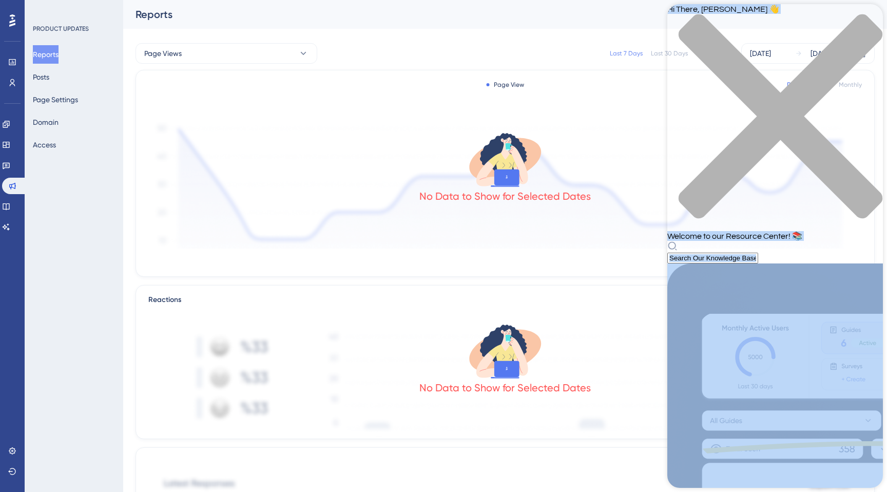
drag, startPoint x: 759, startPoint y: 298, endPoint x: 352, endPoint y: 218, distance: 414.2
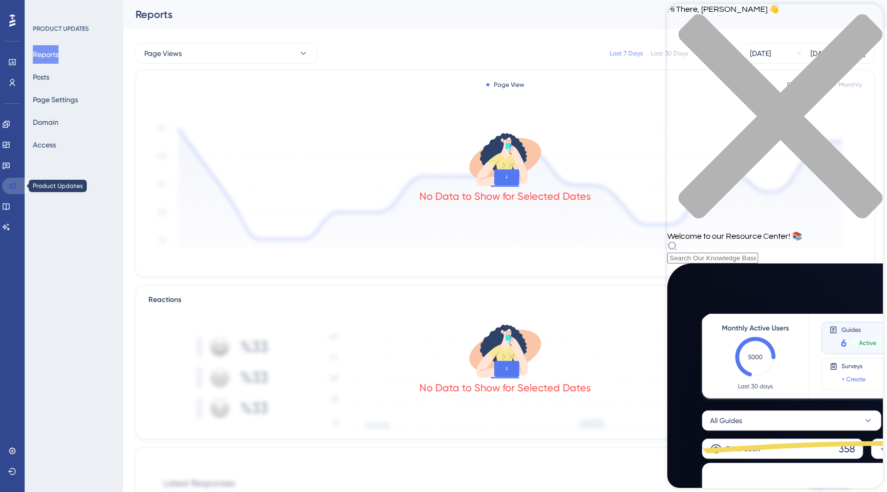
click at [10, 187] on icon at bounding box center [12, 186] width 8 height 8
click at [10, 213] on link at bounding box center [6, 206] width 8 height 16
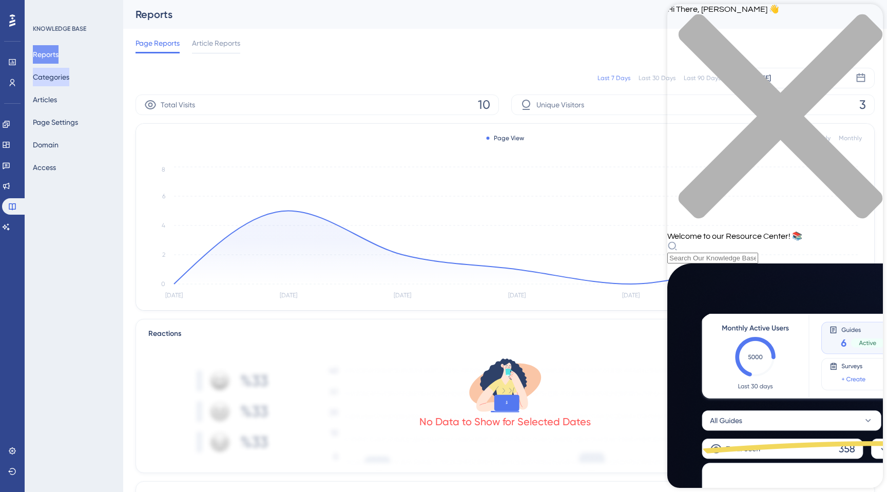
click at [47, 83] on button "Categories" at bounding box center [51, 77] width 36 height 18
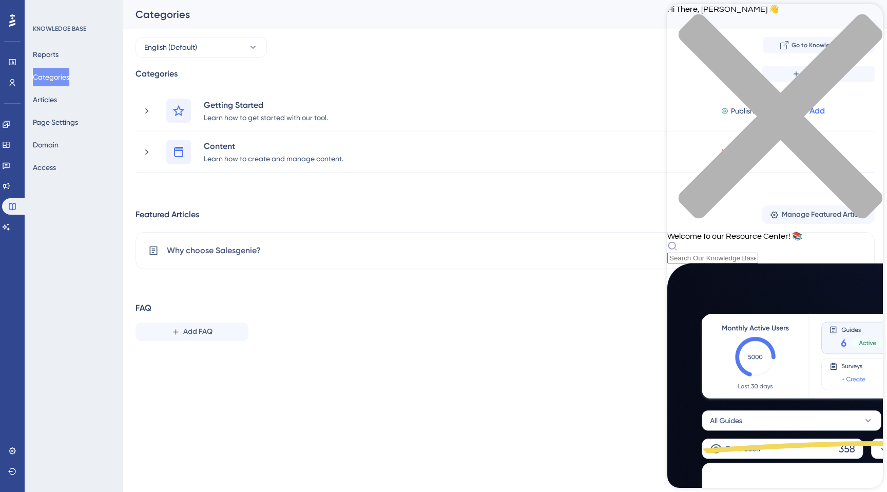
click at [13, 217] on div "Engagement Widgets Feedback Product Updates Knowledge Base AI Assistant" at bounding box center [12, 175] width 21 height 119
click at [10, 232] on link at bounding box center [6, 227] width 8 height 16
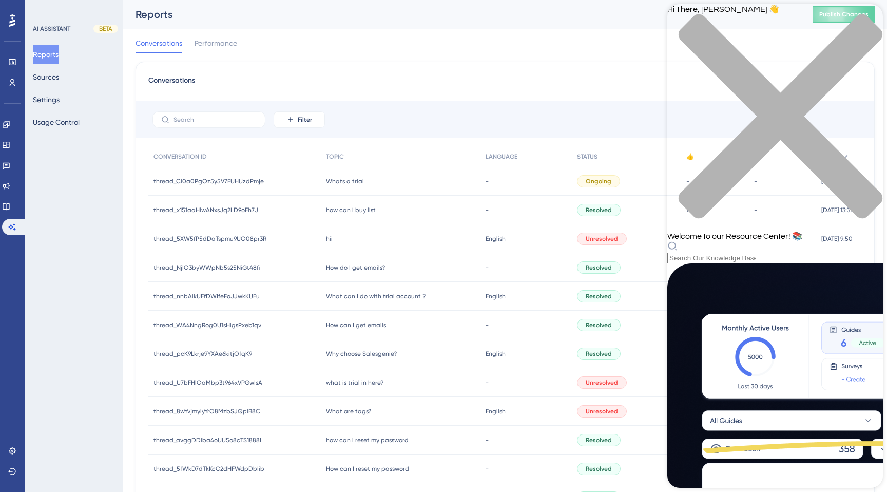
scroll to position [62, 0]
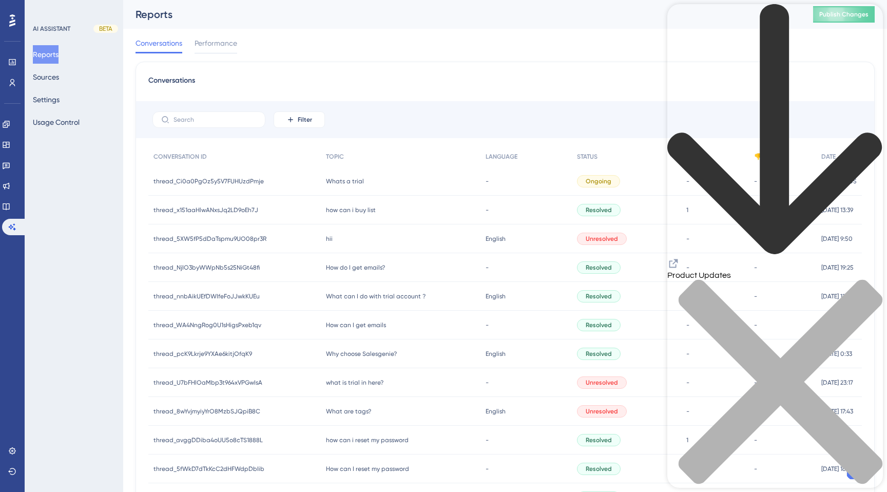
click at [680, 22] on icon "back to header" at bounding box center [774, 129] width 215 height 251
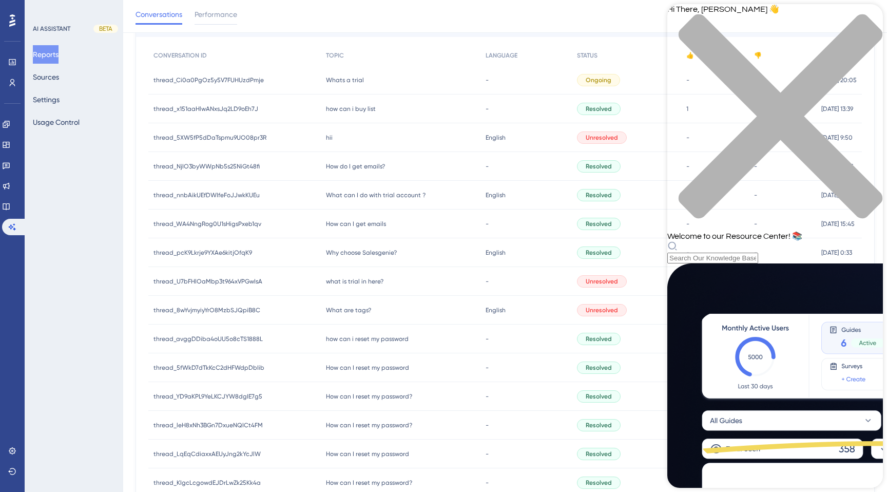
scroll to position [0, 0]
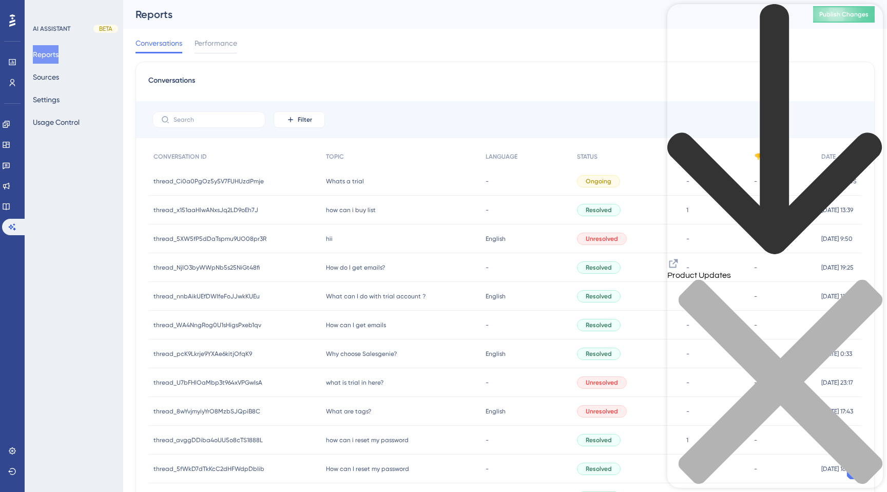
click at [681, 20] on icon "back to header" at bounding box center [774, 129] width 214 height 250
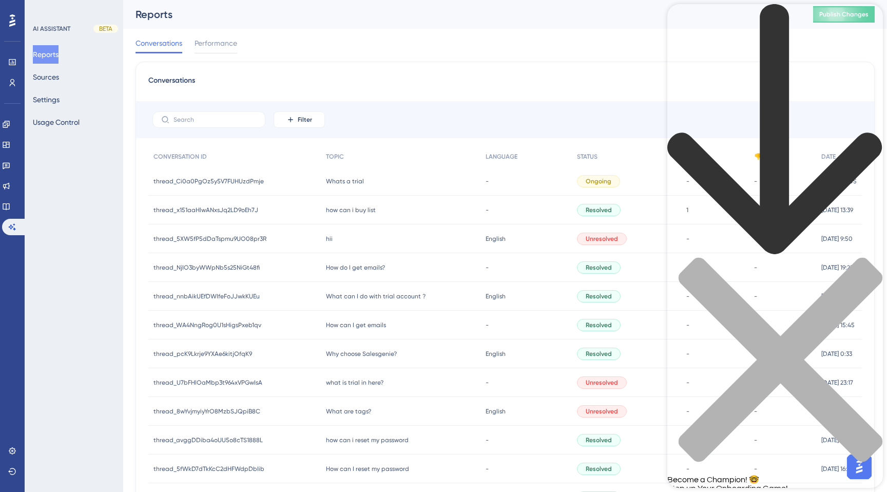
click at [680, 18] on icon "back to header" at bounding box center [774, 129] width 215 height 251
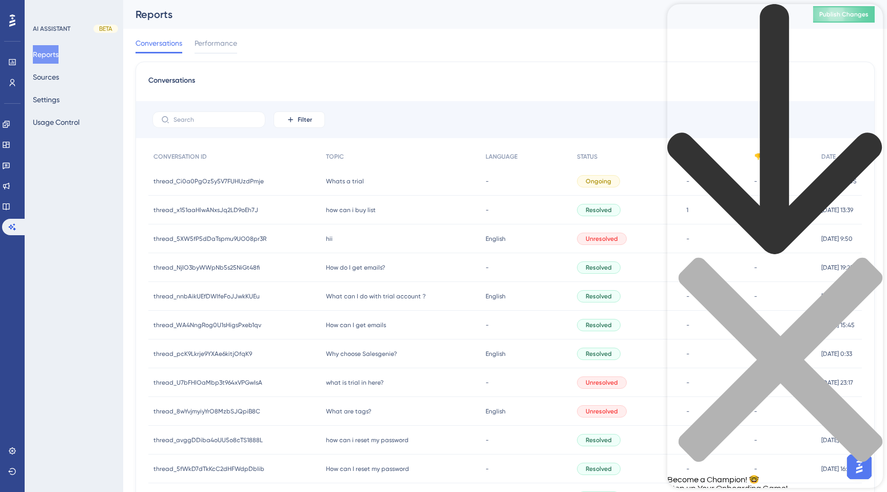
click at [683, 17] on icon "back to header" at bounding box center [774, 129] width 214 height 250
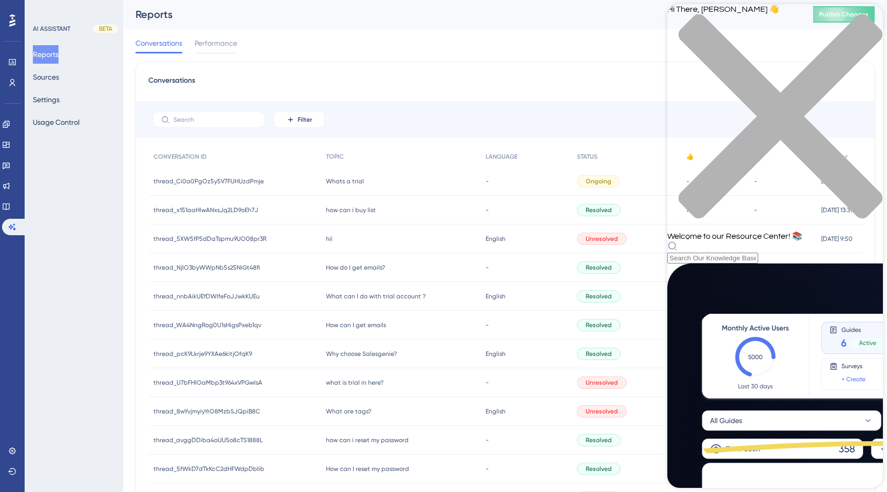
scroll to position [100, 0]
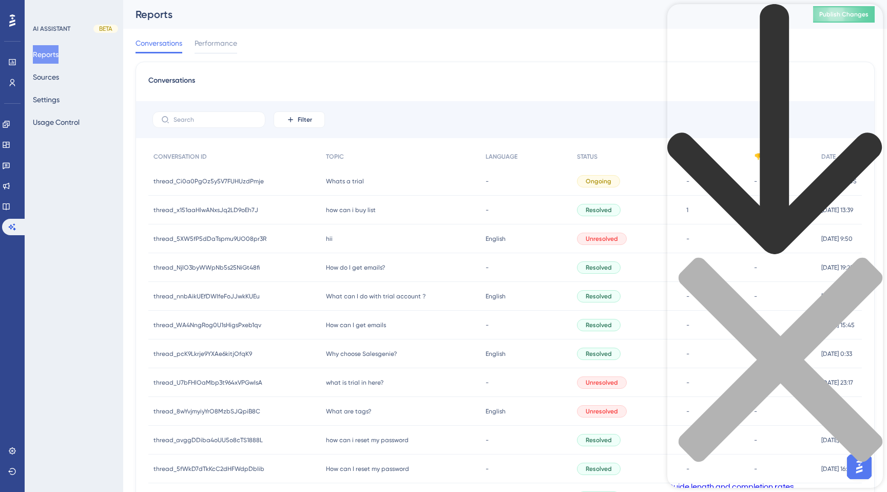
click at [683, 23] on icon "back to header" at bounding box center [774, 129] width 215 height 251
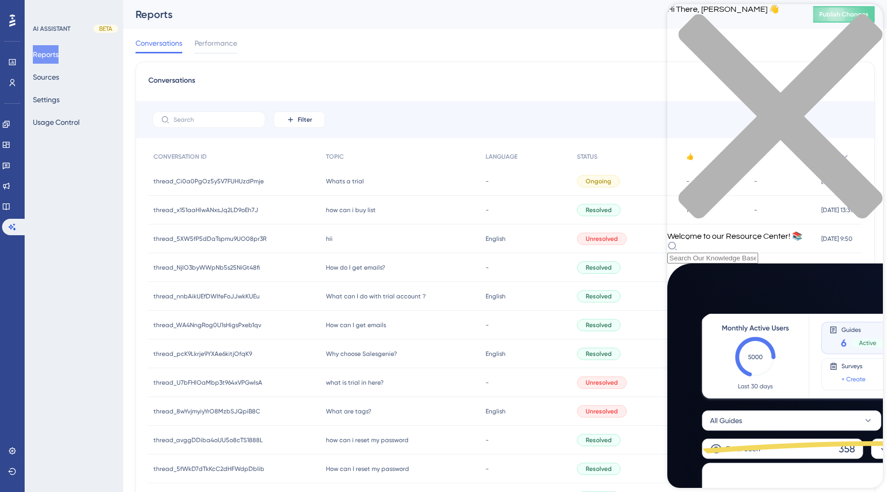
scroll to position [106, 0]
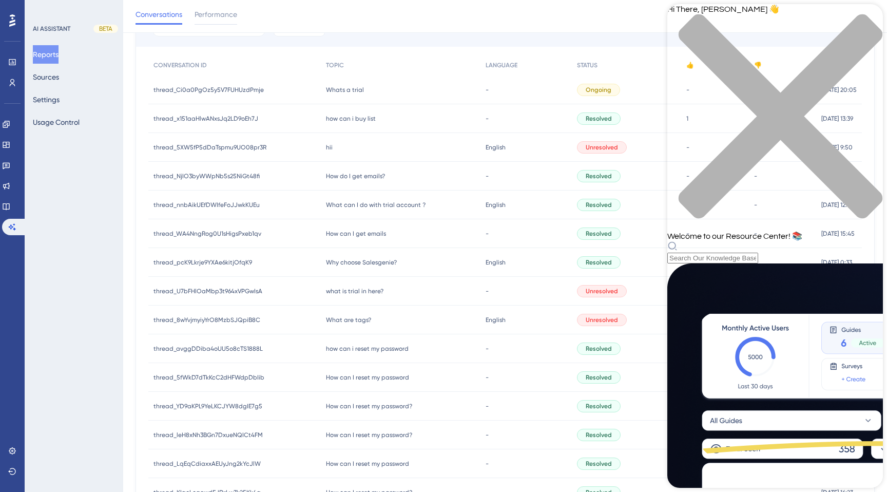
scroll to position [0, 0]
click at [10, 206] on icon at bounding box center [6, 206] width 8 height 8
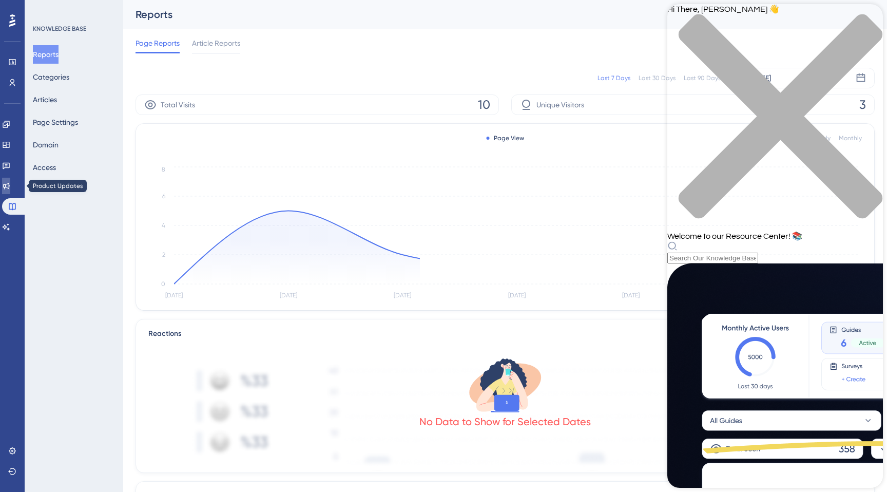
click at [8, 186] on link at bounding box center [6, 186] width 8 height 16
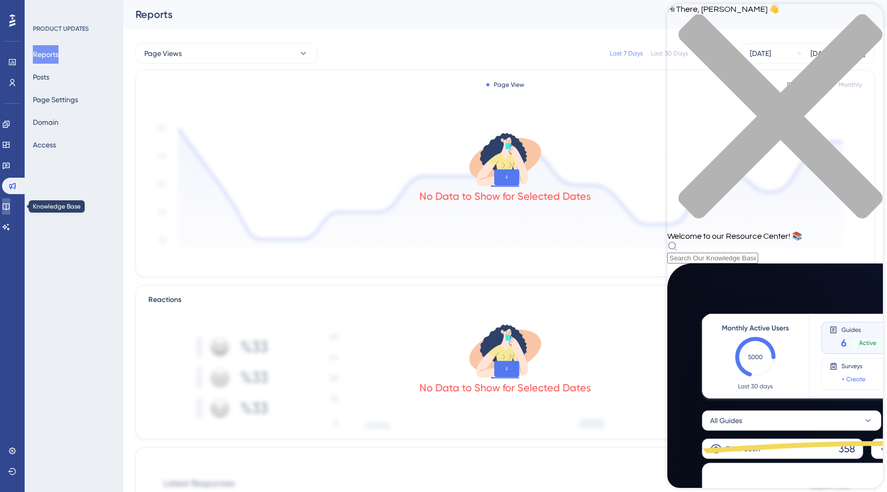
click at [10, 208] on icon at bounding box center [6, 206] width 8 height 8
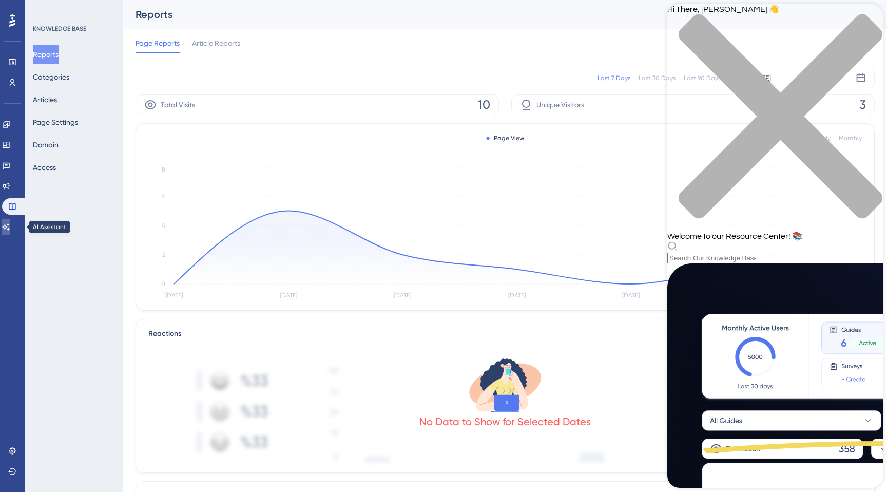
click at [10, 223] on icon at bounding box center [6, 227] width 8 height 8
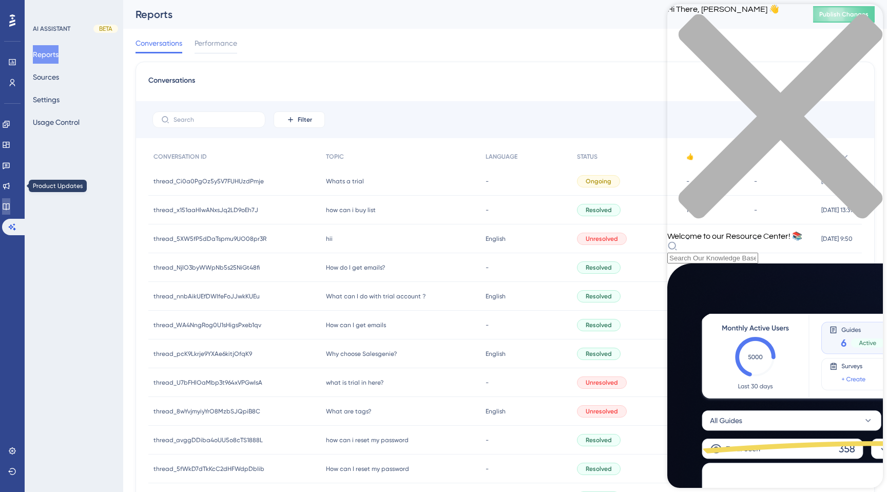
click at [10, 207] on icon at bounding box center [6, 206] width 8 height 8
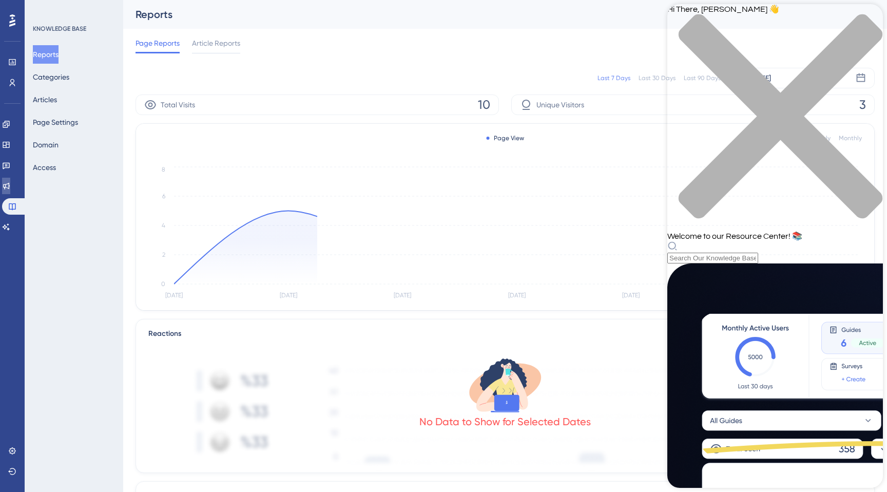
click at [10, 188] on icon at bounding box center [6, 186] width 8 height 8
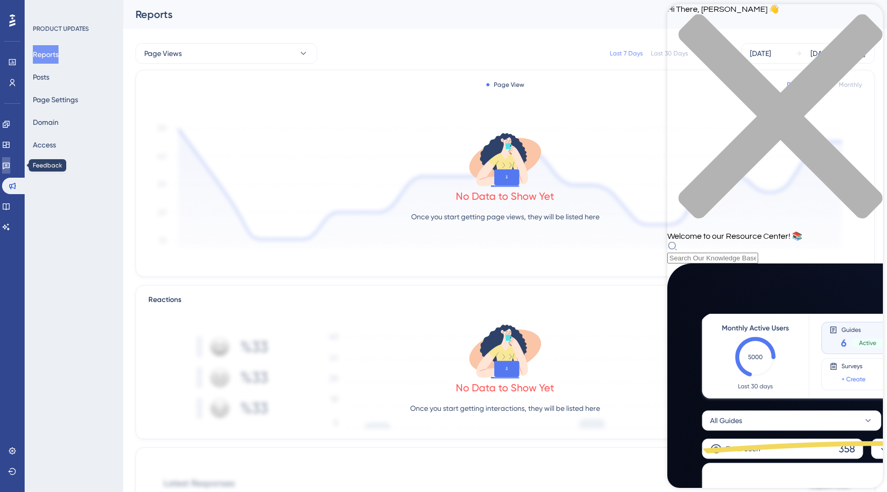
click at [8, 158] on link at bounding box center [6, 165] width 8 height 16
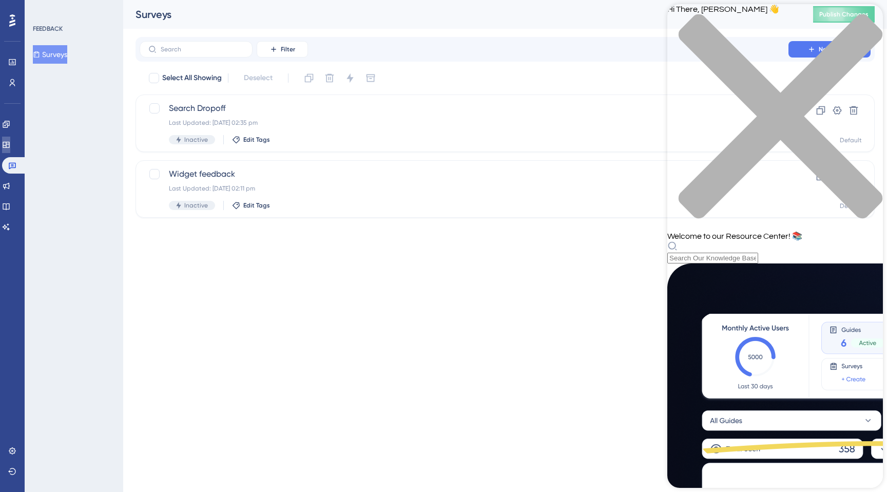
click at [7, 145] on link at bounding box center [6, 144] width 8 height 16
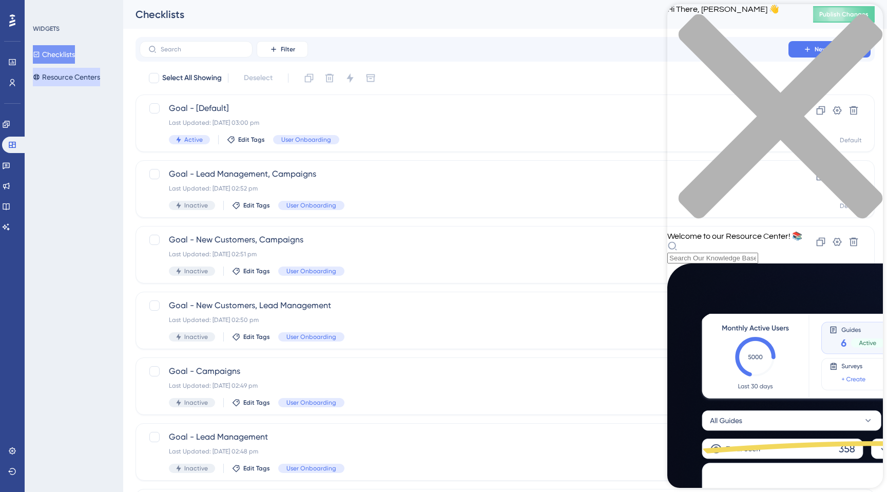
click at [55, 74] on button "Resource Centers" at bounding box center [66, 77] width 67 height 18
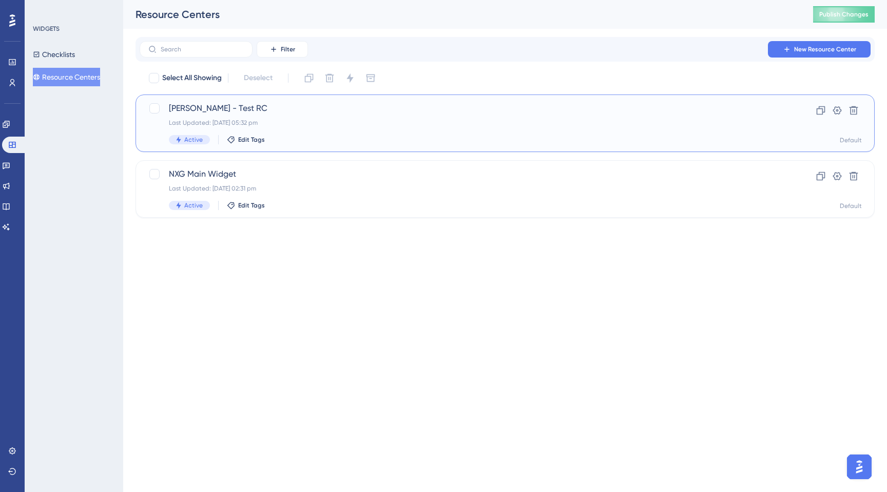
click at [211, 116] on div "[PERSON_NAME] - Test RC Last Updated: [DATE] 05:32 pm Active Edit Tags" at bounding box center [464, 123] width 590 height 42
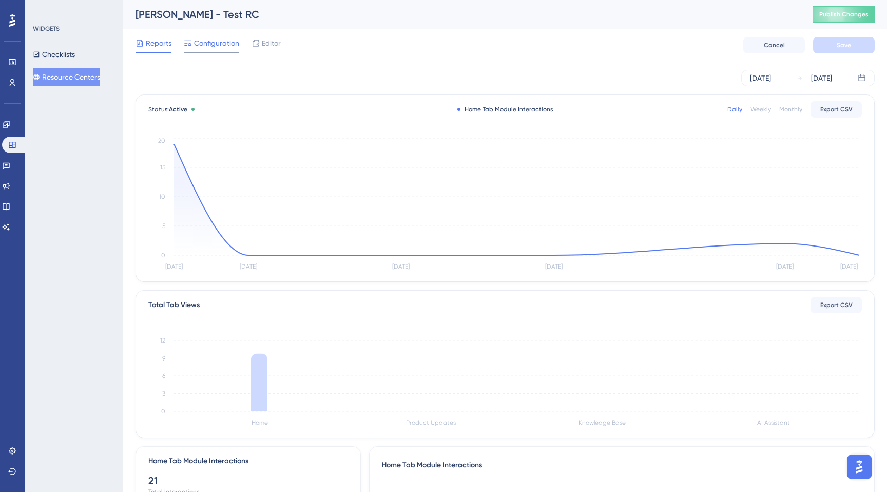
click at [220, 41] on span "Configuration" at bounding box center [216, 43] width 45 height 12
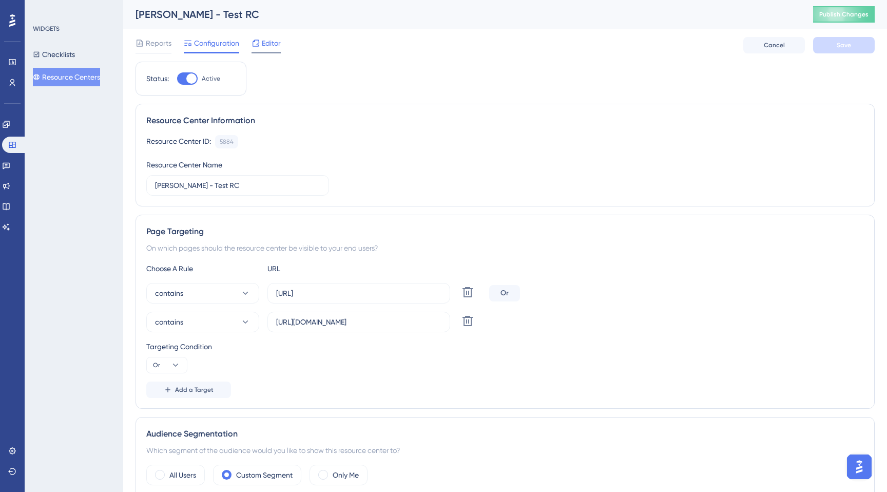
click at [268, 46] on span "Editor" at bounding box center [271, 43] width 19 height 12
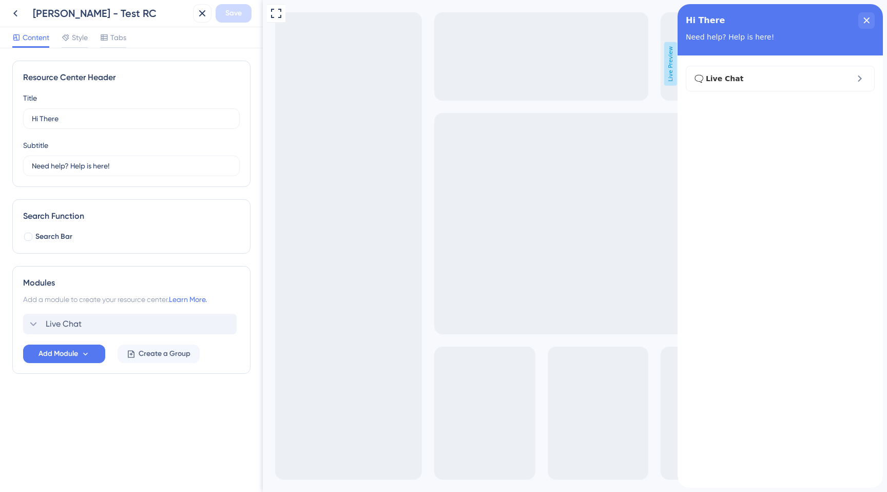
click at [160, 324] on div "Live Chat" at bounding box center [129, 323] width 213 height 21
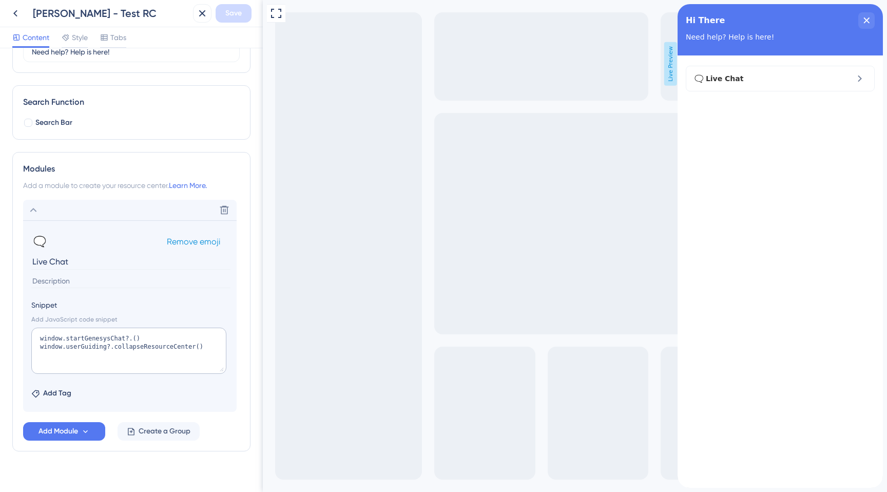
scroll to position [116, 0]
click at [33, 210] on icon at bounding box center [33, 208] width 12 height 12
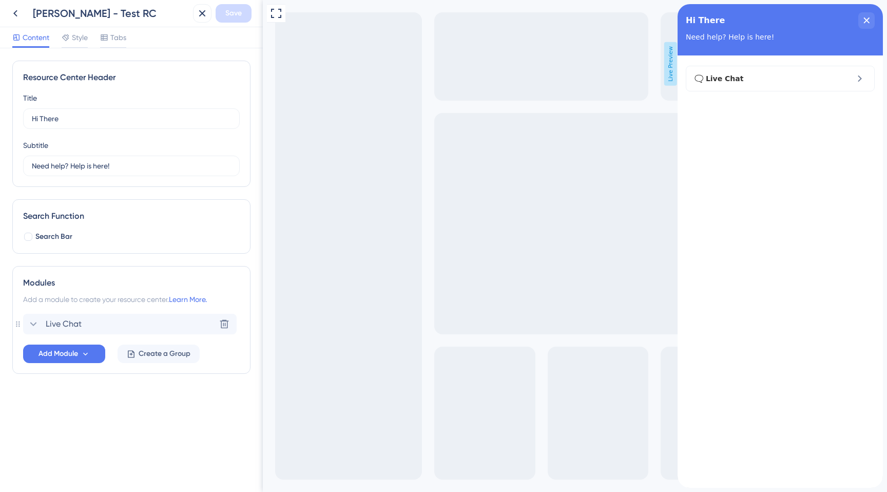
scroll to position [0, 0]
click at [17, 11] on icon at bounding box center [15, 13] width 12 height 12
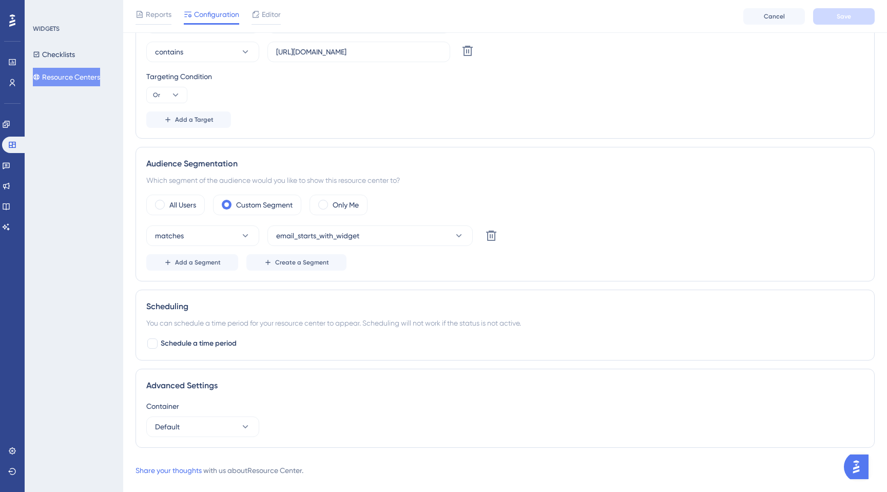
scroll to position [277, 0]
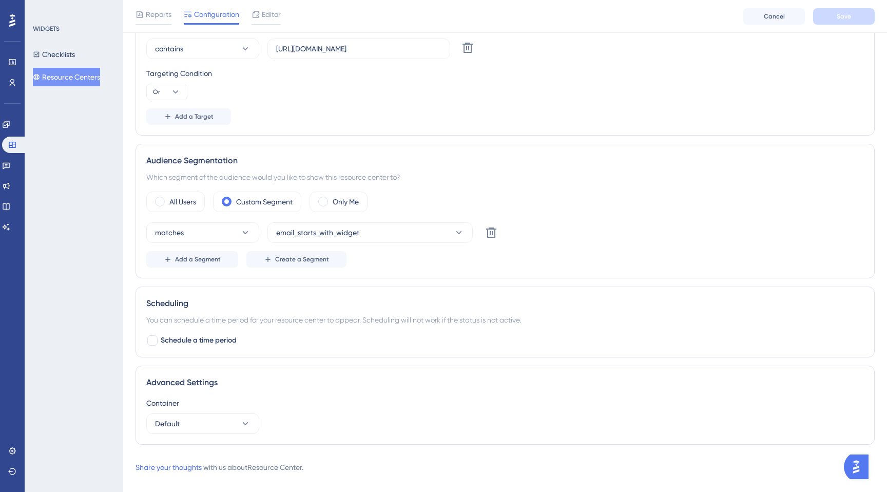
click at [71, 83] on button "Resource Centers" at bounding box center [66, 77] width 67 height 18
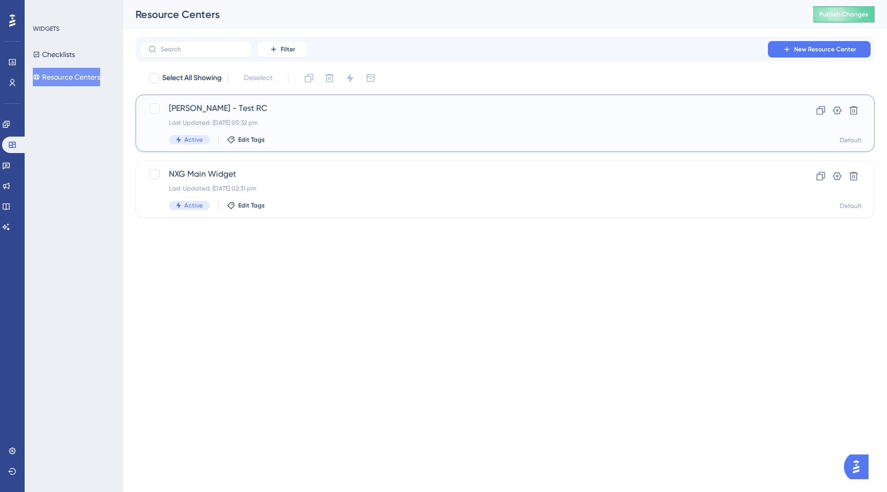
click at [259, 114] on span "[PERSON_NAME] - Test RC" at bounding box center [464, 108] width 590 height 12
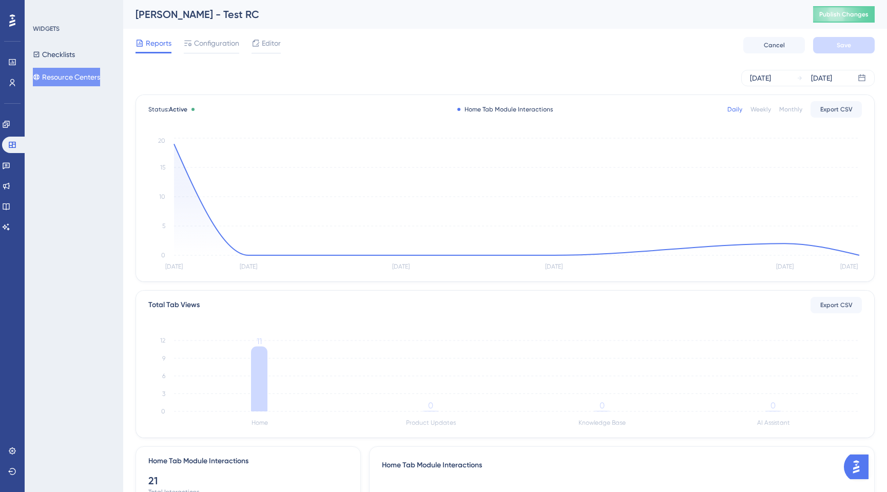
click at [83, 78] on button "Resource Centers" at bounding box center [66, 77] width 67 height 18
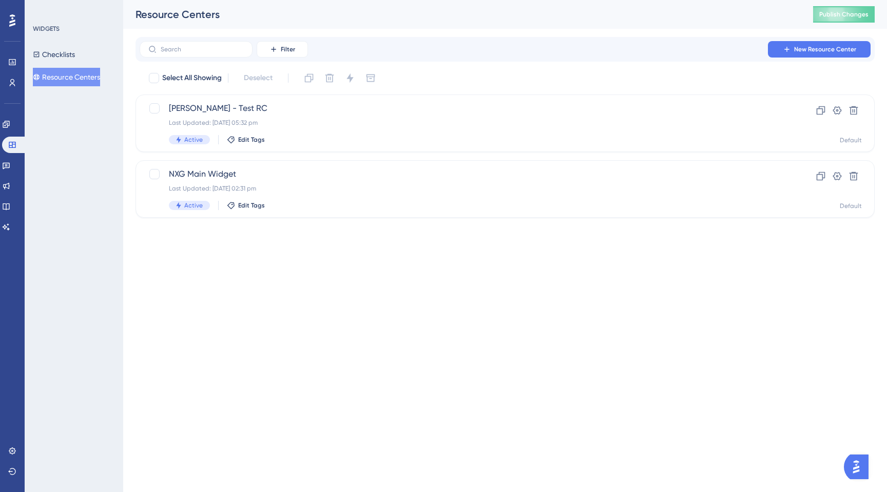
click at [384, 0] on html "Performance Users Engagement Widgets Feedback Product Updates Knowledge Base AI…" at bounding box center [443, 0] width 887 height 0
click at [235, 111] on span "[PERSON_NAME] - Test RC" at bounding box center [464, 108] width 590 height 12
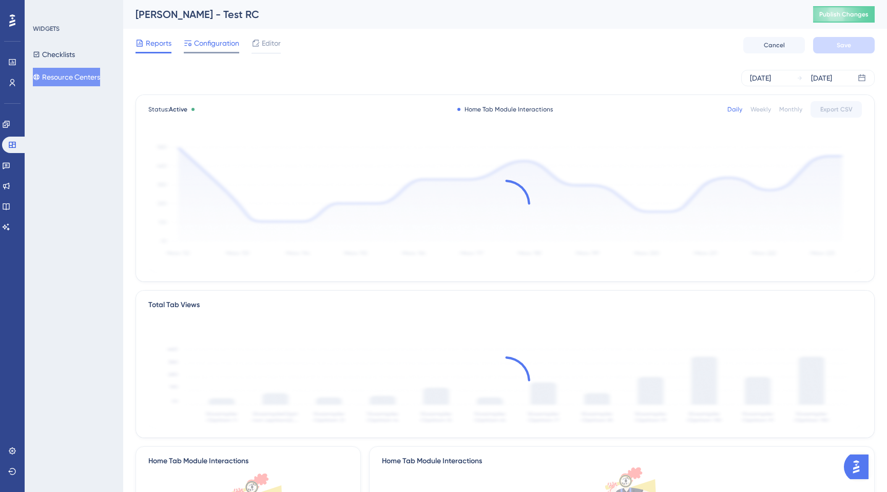
click at [198, 50] on div "Configuration" at bounding box center [211, 45] width 55 height 16
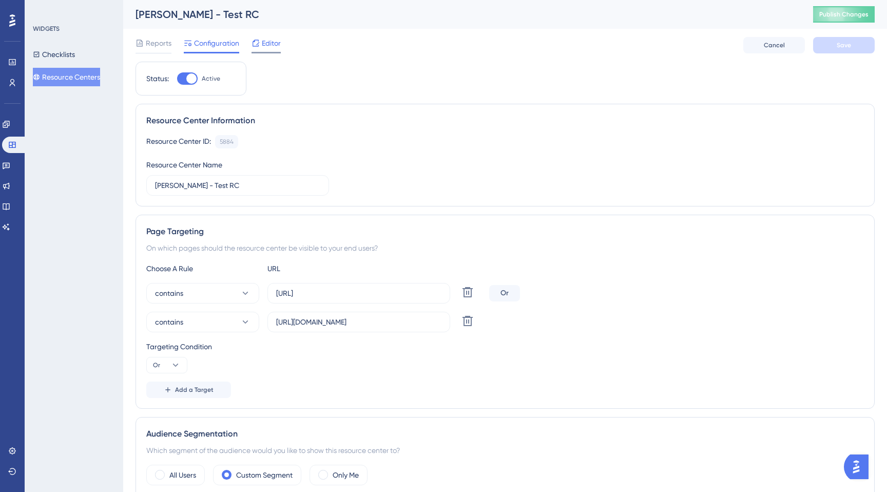
click at [268, 50] on div "Editor" at bounding box center [265, 45] width 29 height 16
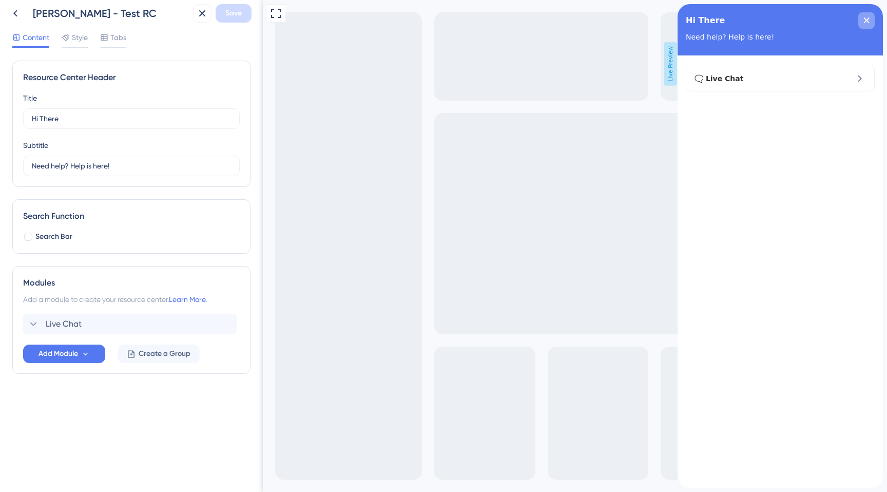
click at [861, 20] on div "close resource center" at bounding box center [866, 20] width 16 height 16
